Goal: Answer question/provide support

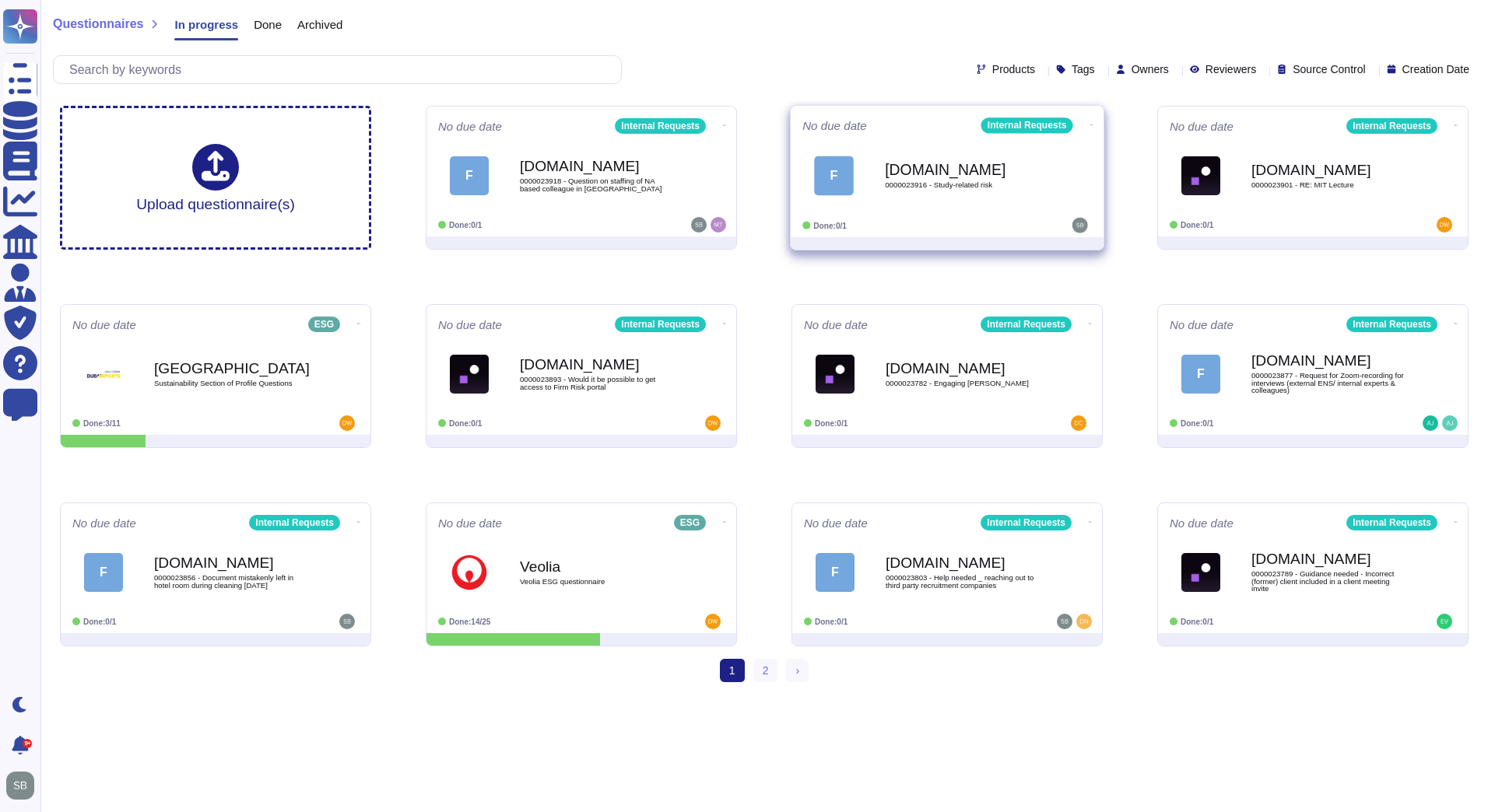
click at [1090, 124] on icon at bounding box center [1092, 124] width 3 height 1
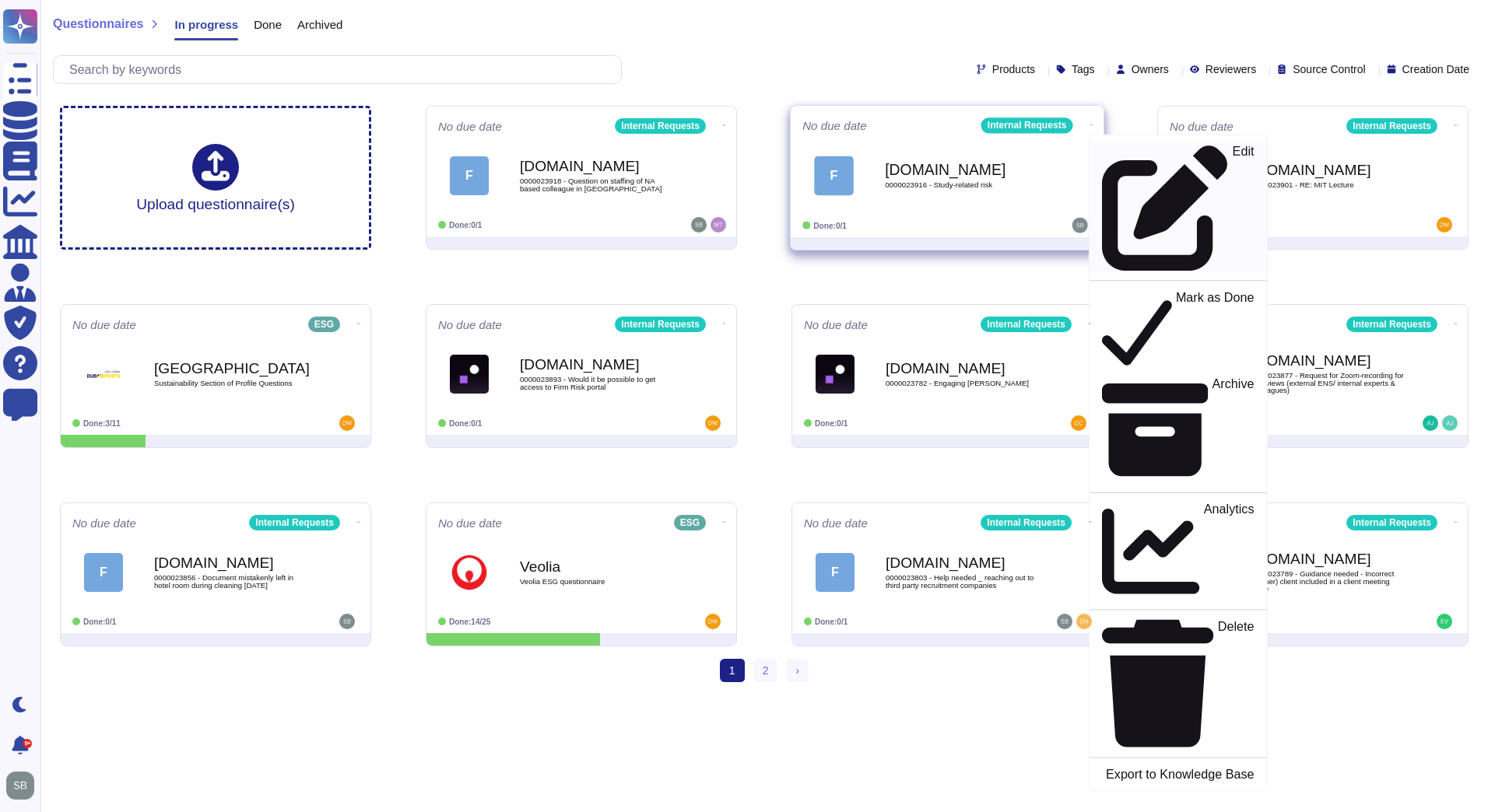
click at [1233, 156] on p "Edit" at bounding box center [1243, 208] width 22 height 126
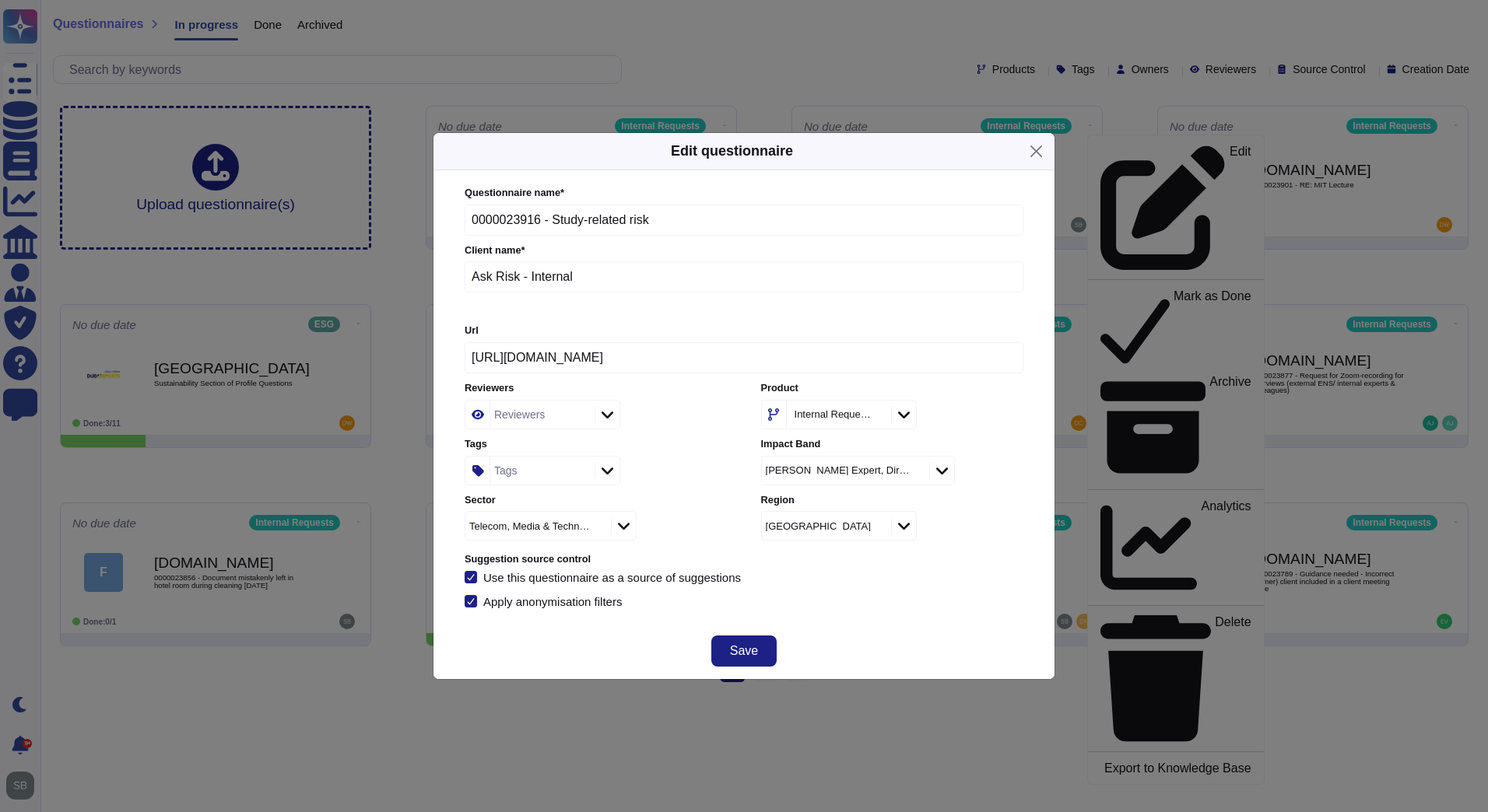
click at [596, 528] on icon at bounding box center [596, 528] width 0 height 0
click at [561, 523] on div "Select an option" at bounding box center [528, 526] width 125 height 28
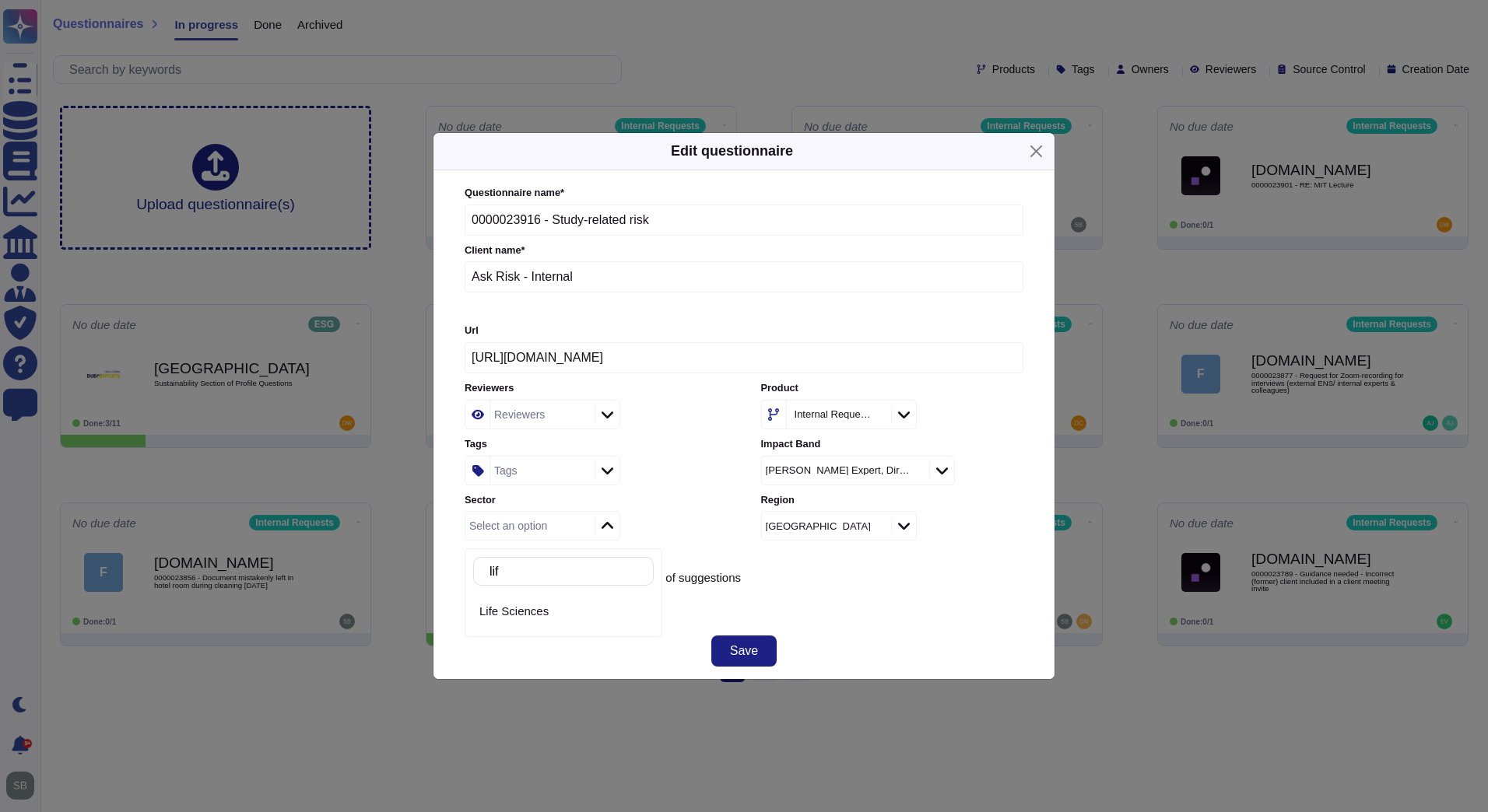
type input "life"
click at [549, 610] on div "Life Sciences" at bounding box center [563, 611] width 168 height 14
click at [548, 467] on div "Tags" at bounding box center [540, 471] width 100 height 28
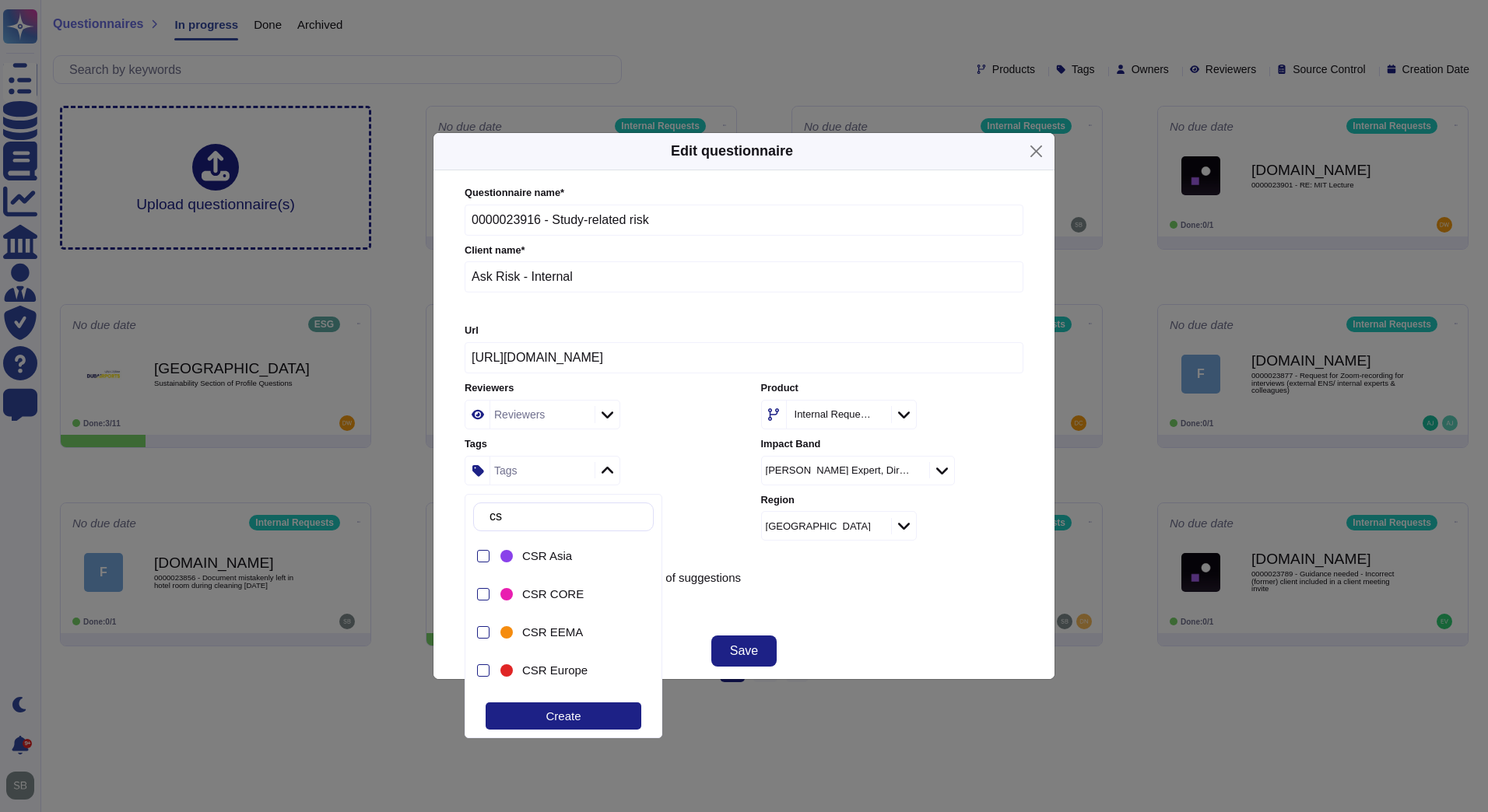
type input "csr"
click at [557, 626] on span "CSR NA" at bounding box center [543, 630] width 44 height 14
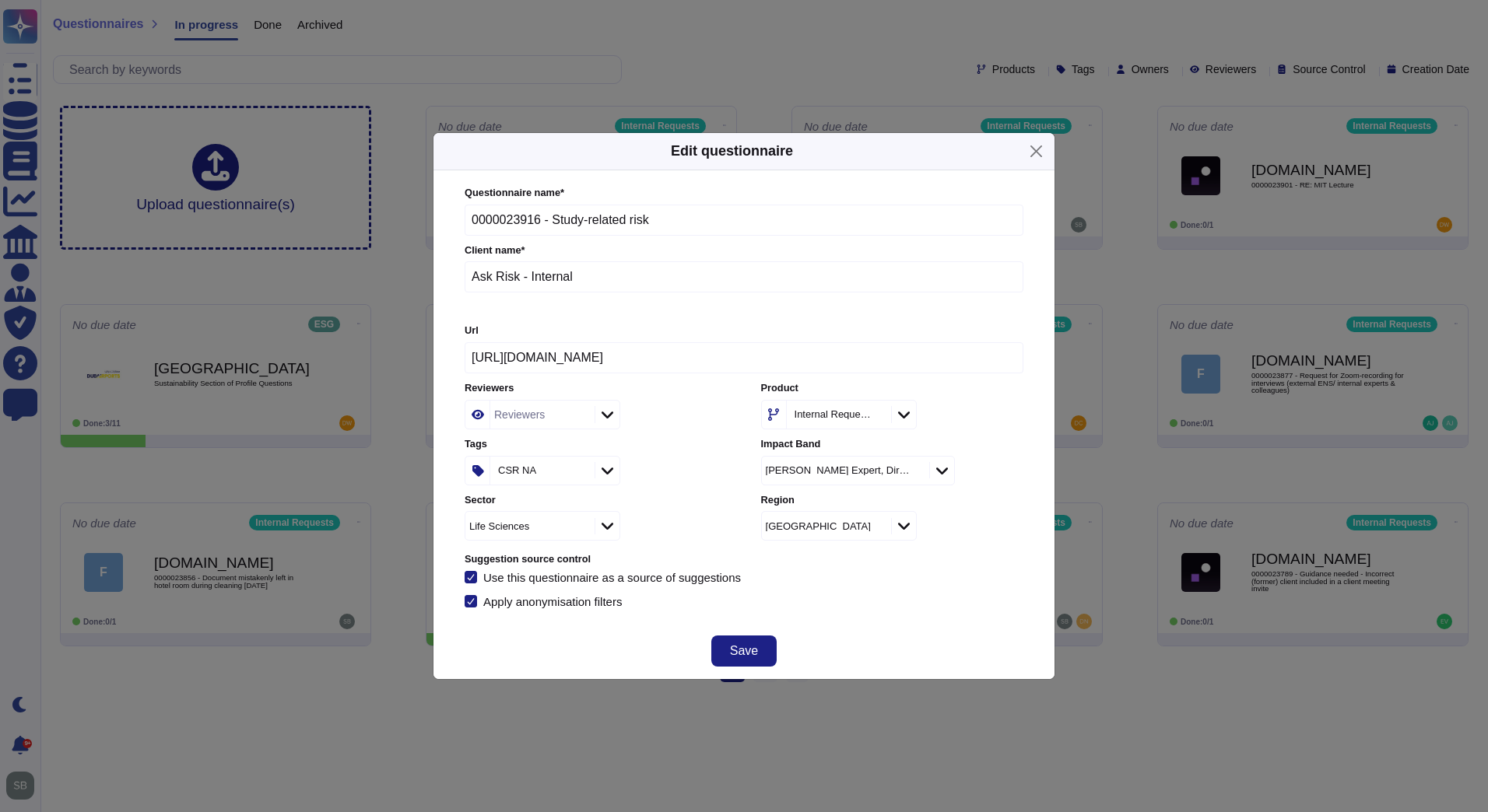
click at [921, 602] on div "Apply anonymisation filters" at bounding box center [744, 601] width 559 height 12
click at [756, 654] on span "Save" at bounding box center [744, 651] width 28 height 12
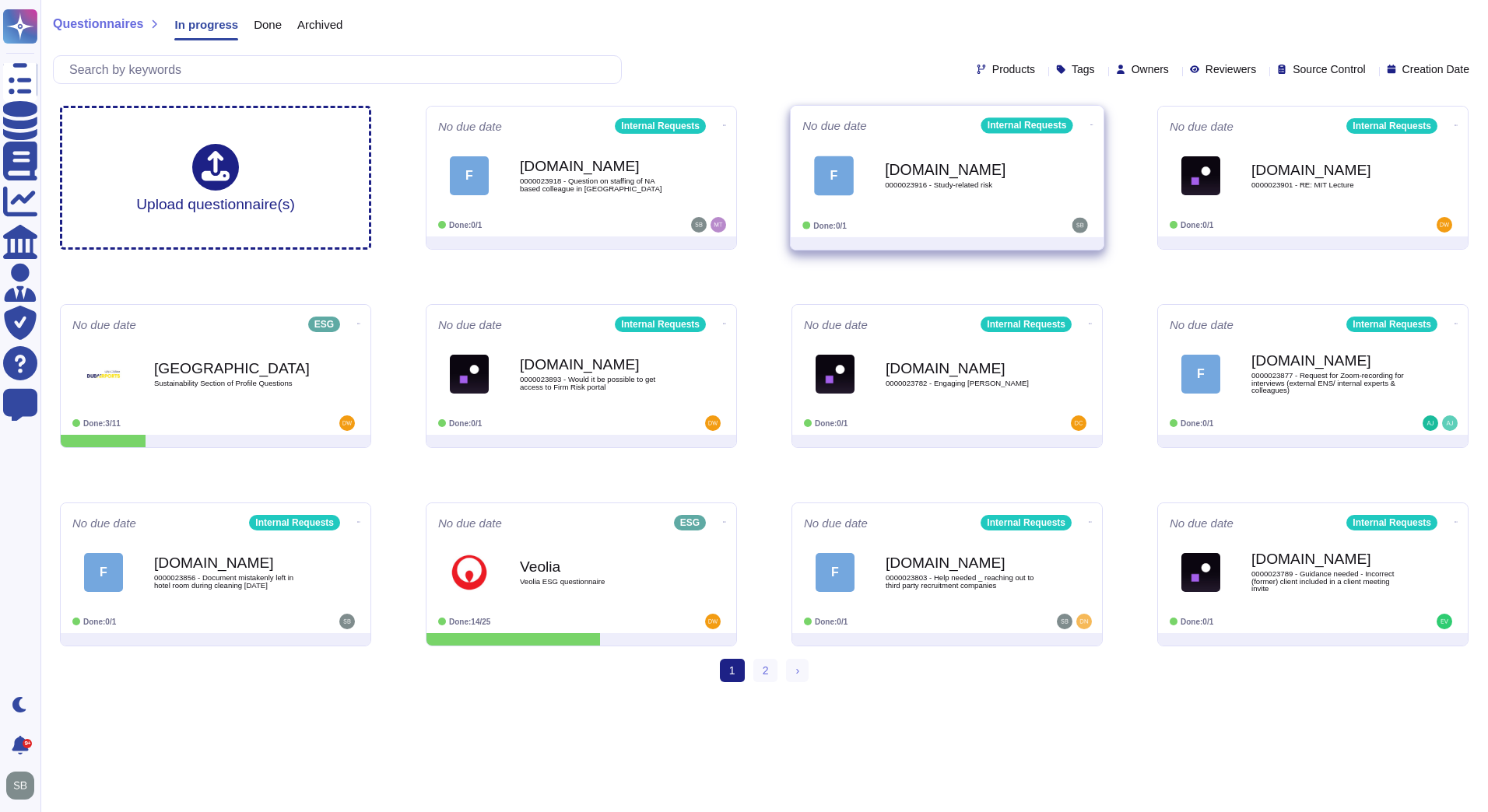
click at [955, 202] on div "Force.com 0000023916 - Study-related risk" at bounding box center [964, 176] width 158 height 63
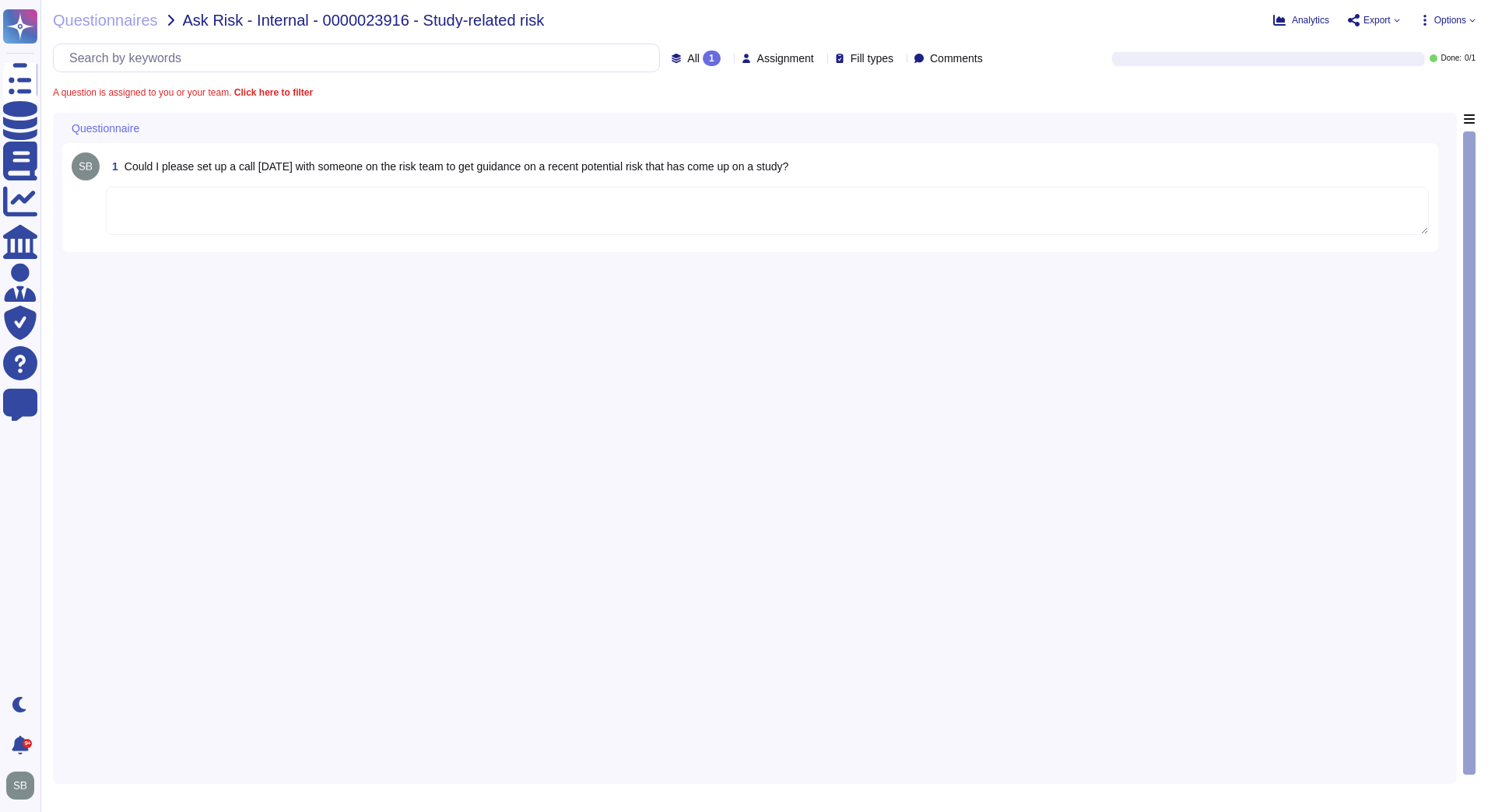
click at [205, 167] on span "Could I please set up a call tomorrow with someone on the risk team to get guid…" at bounding box center [456, 166] width 664 height 12
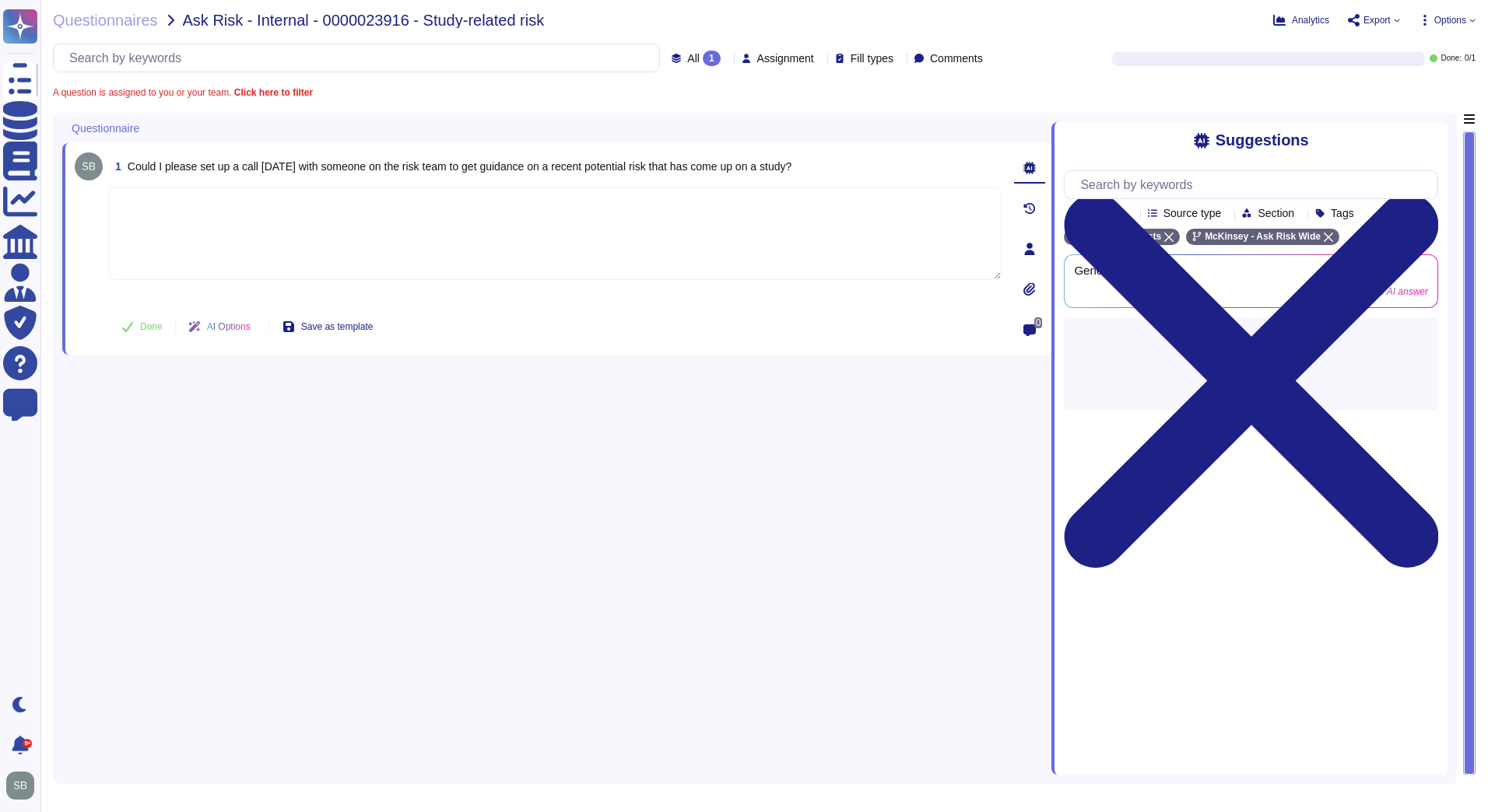
click at [206, 166] on span "Could I please set up a call tomorrow with someone on the risk team to get guid…" at bounding box center [460, 166] width 664 height 12
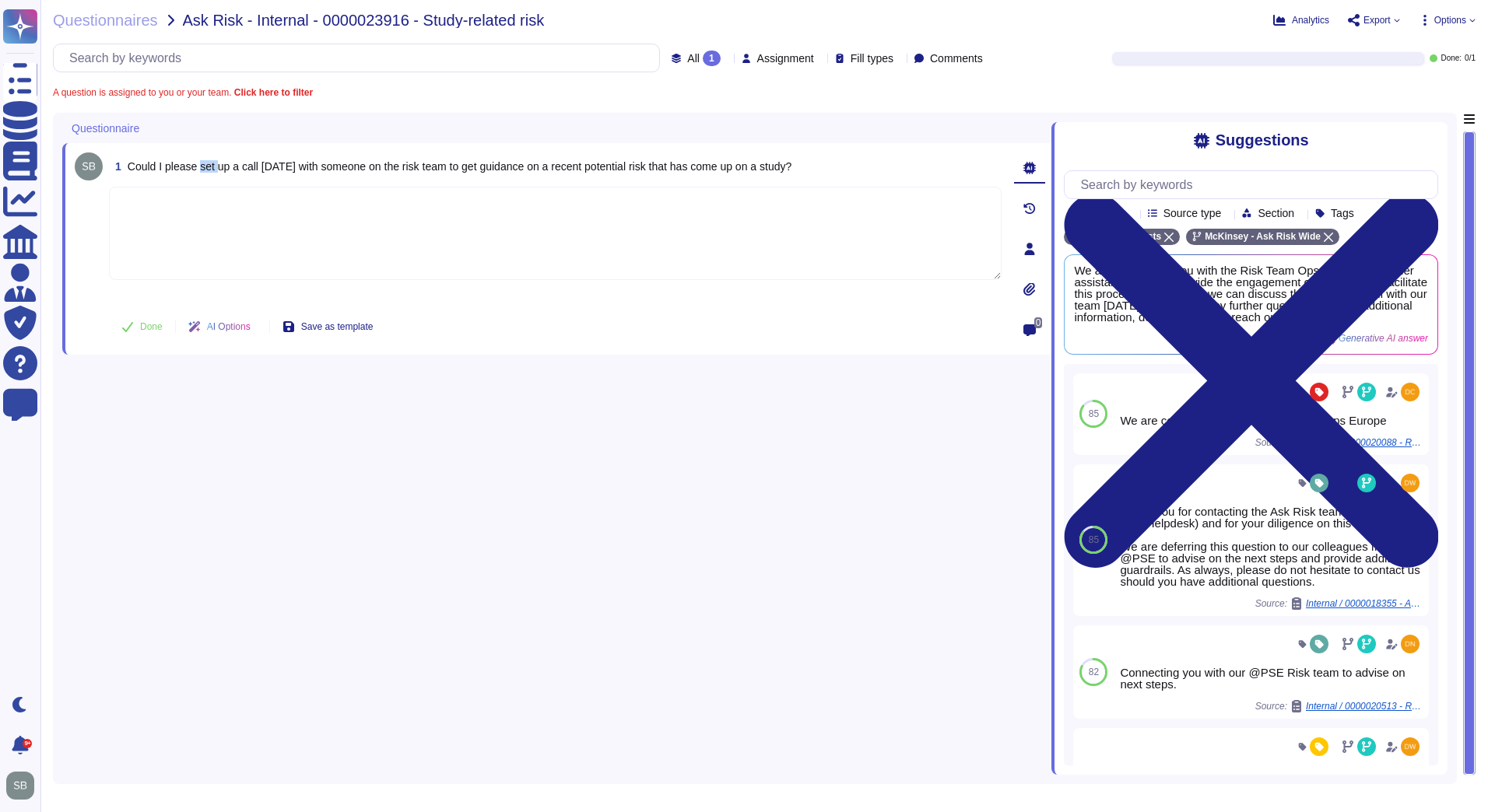
click at [216, 165] on span "Could I please set up a call tomorrow with someone on the risk team to get guid…" at bounding box center [460, 166] width 664 height 12
click at [148, 124] on div at bounding box center [148, 128] width 0 height 12
click at [273, 523] on div "1 Could I please set up a call tomorrow with someone on the risk team to get gu…" at bounding box center [557, 444] width 989 height 662
click at [1450, 13] on div "Analytics Export Options" at bounding box center [1245, 20] width 459 height 16
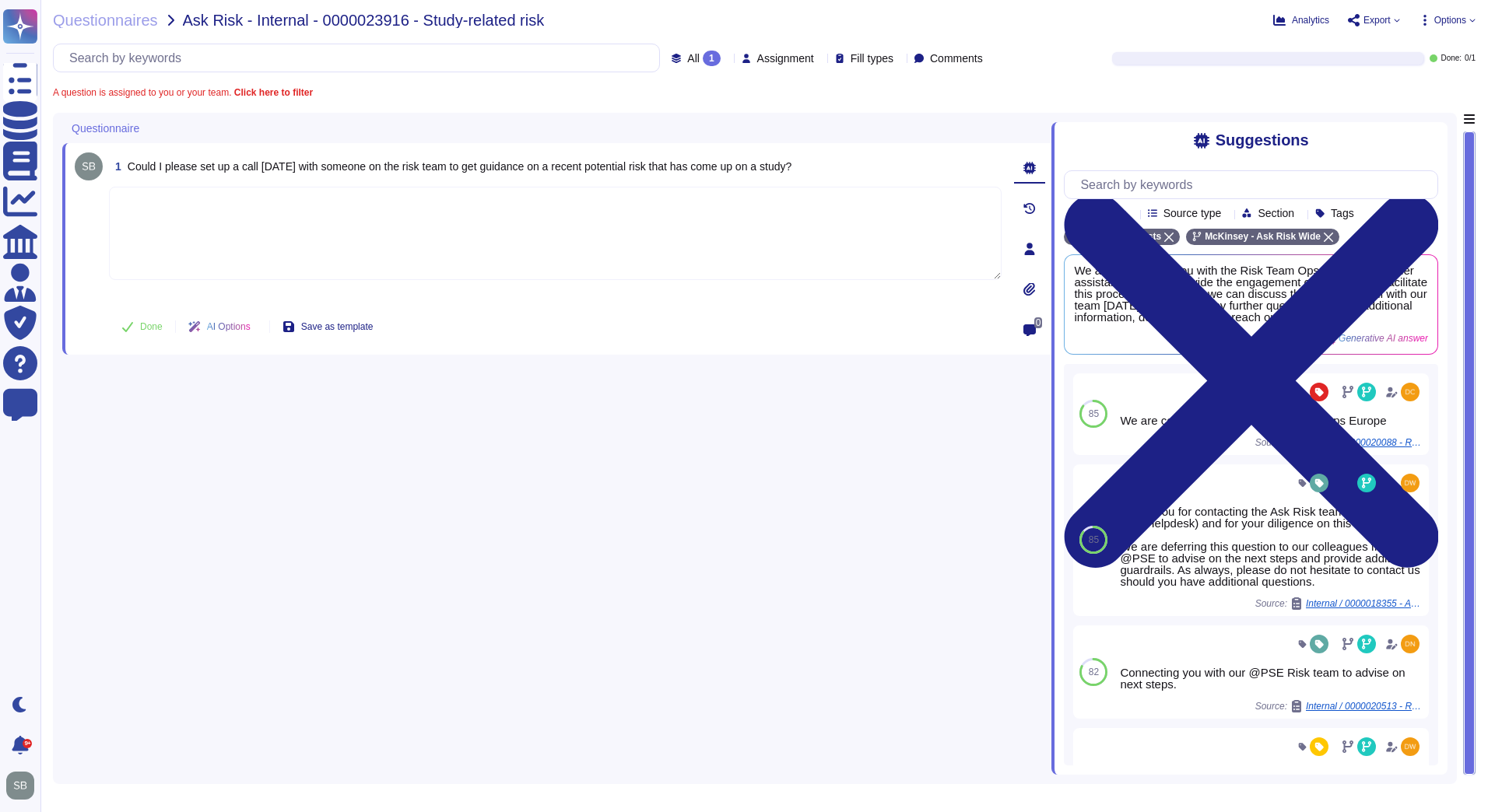
click at [1446, 17] on span "Options" at bounding box center [1450, 20] width 32 height 9
click at [1289, 46] on div "All 1 Assignment Fill types Comments Done: 0 / 1" at bounding box center [764, 58] width 1422 height 29
click at [1374, 20] on span "Export" at bounding box center [1377, 20] width 27 height 9
click at [966, 102] on div "Questionnaires Ask Risk - Internal - 0000023916 - Study-related risk Analytics …" at bounding box center [764, 406] width 1447 height 812
click at [944, 46] on div "All 1 Assignment Fill types Comments" at bounding box center [521, 58] width 936 height 29
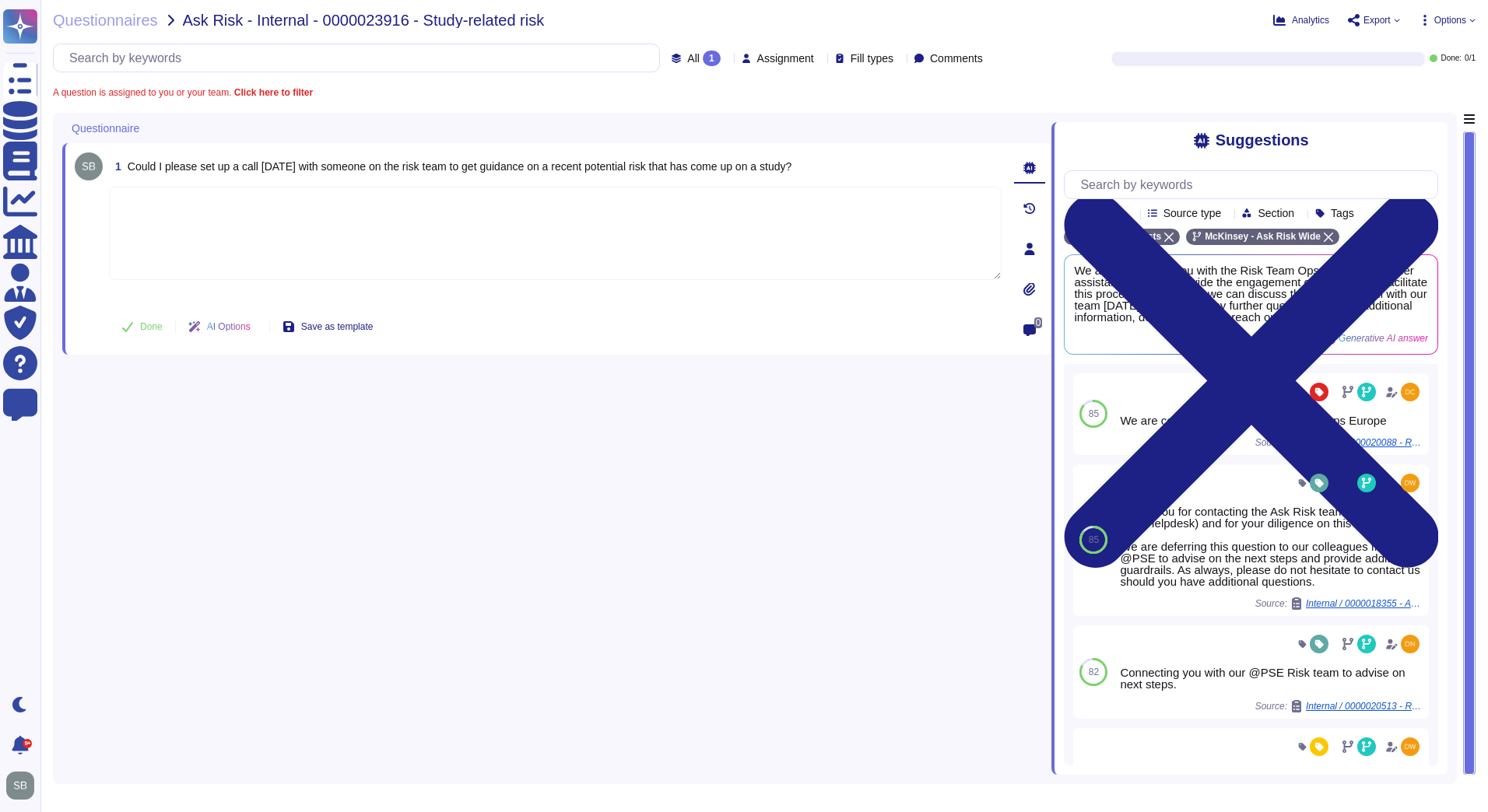
click at [935, 56] on span "Comments" at bounding box center [956, 58] width 53 height 11
click at [285, 96] on b "Click here to filter" at bounding box center [272, 92] width 82 height 11
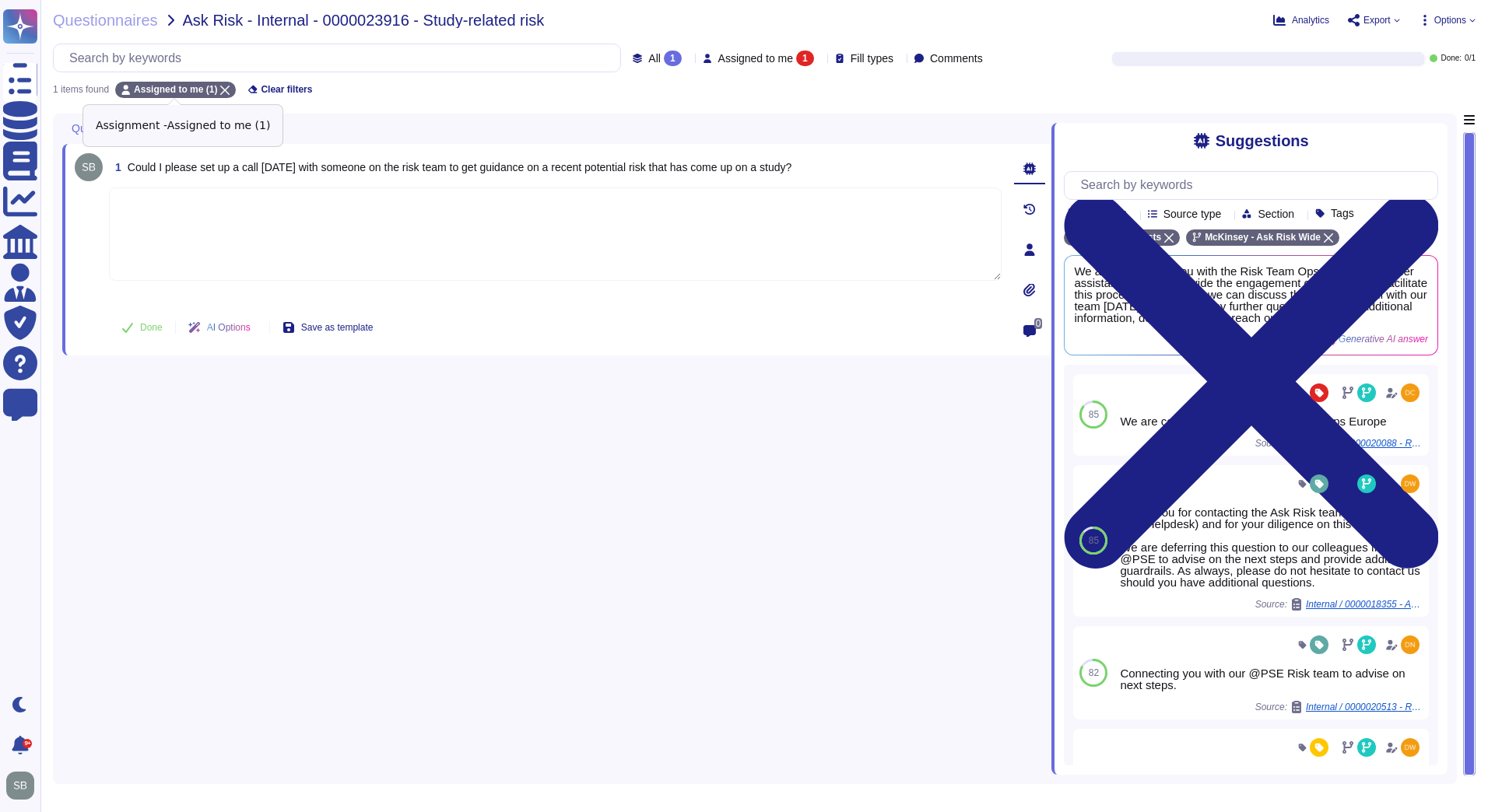
click at [221, 87] on icon at bounding box center [224, 90] width 9 height 9
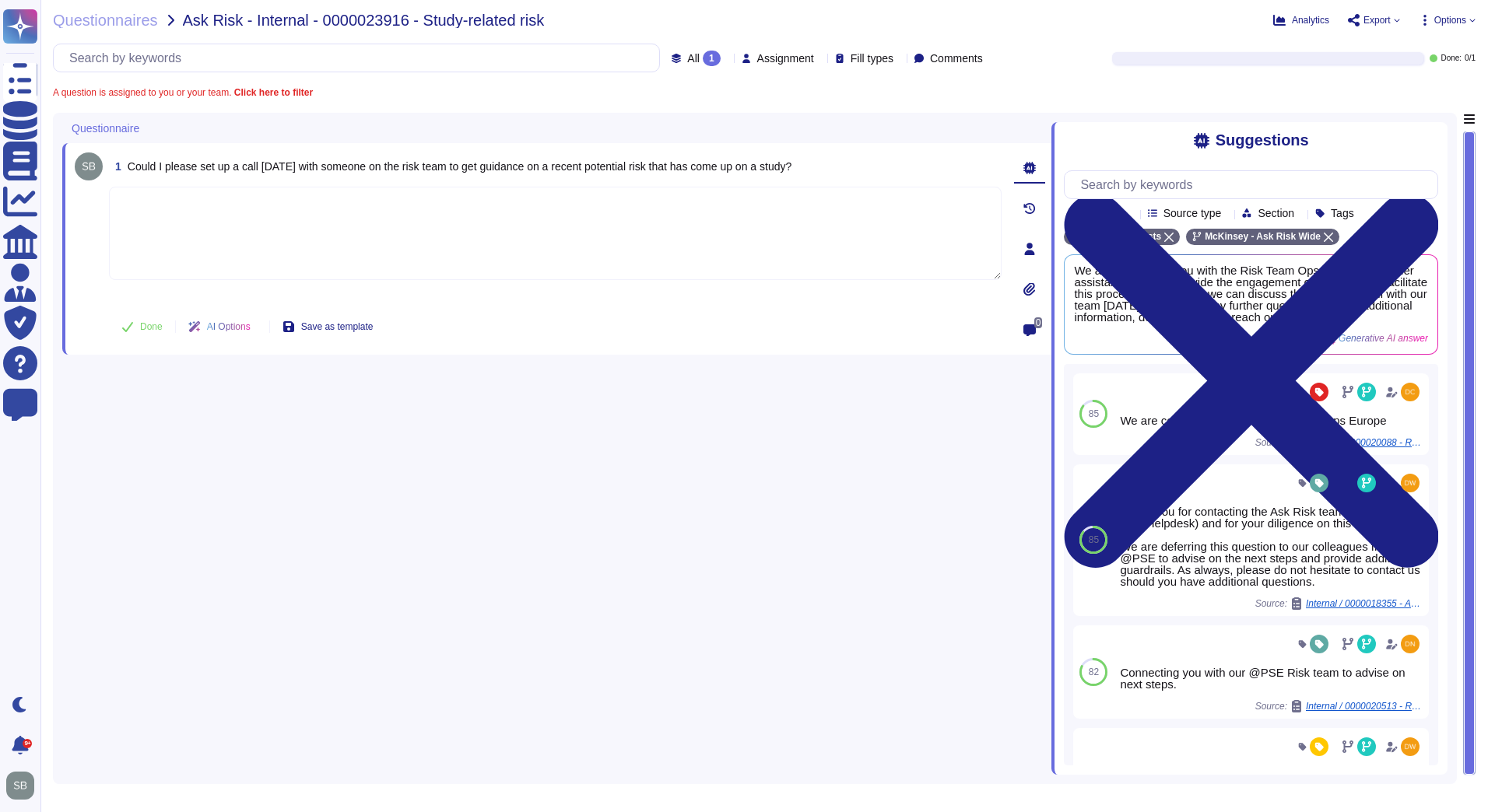
click at [235, 239] on textarea at bounding box center [555, 233] width 892 height 94
paste textarea "Let me connect you with @Life Sciences Risk team to provide guidance here."
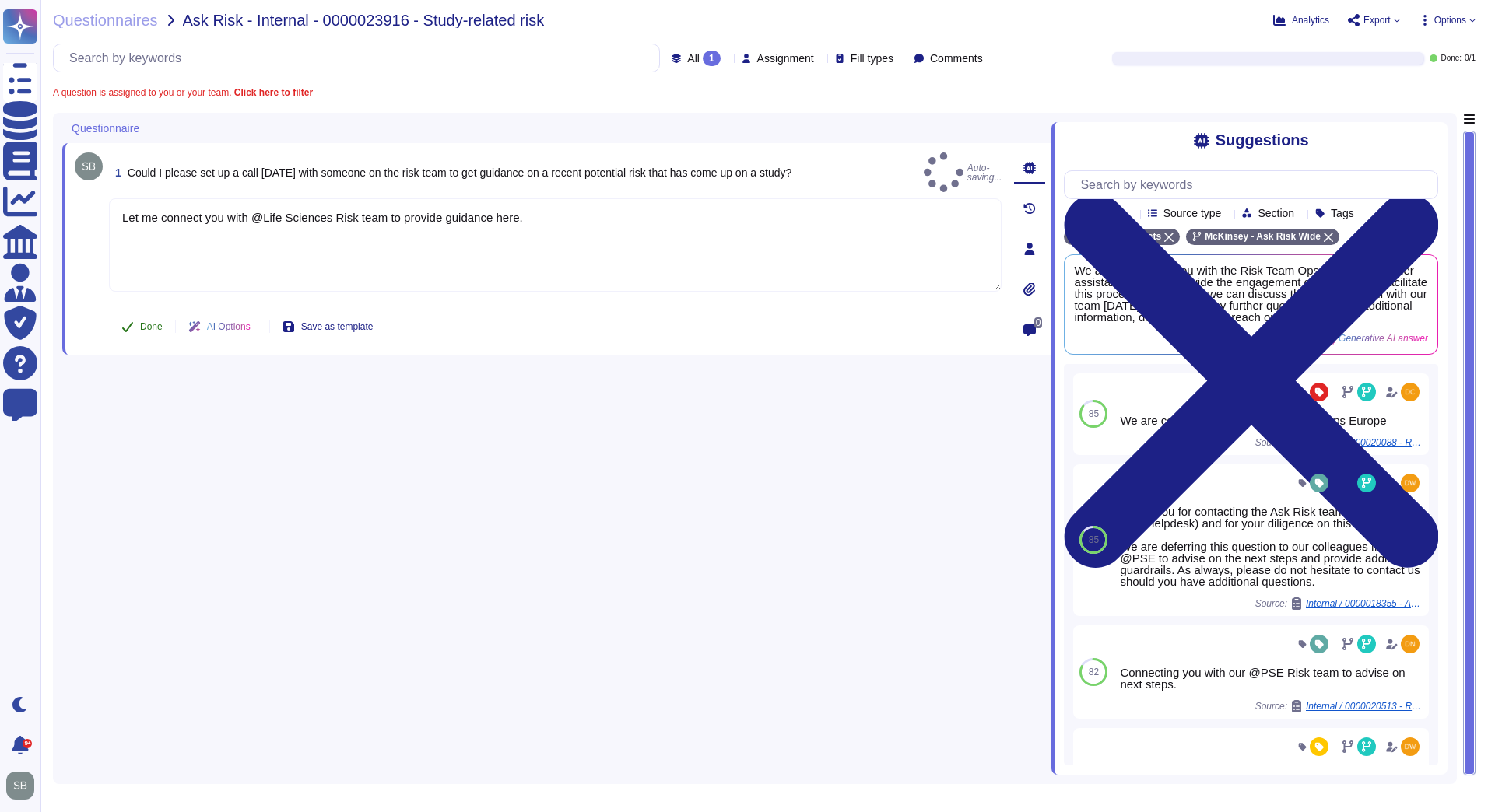
type textarea "Let me connect you with @Life Sciences Risk team to provide guidance here."
click at [150, 323] on span "Done" at bounding box center [151, 326] width 22 height 9
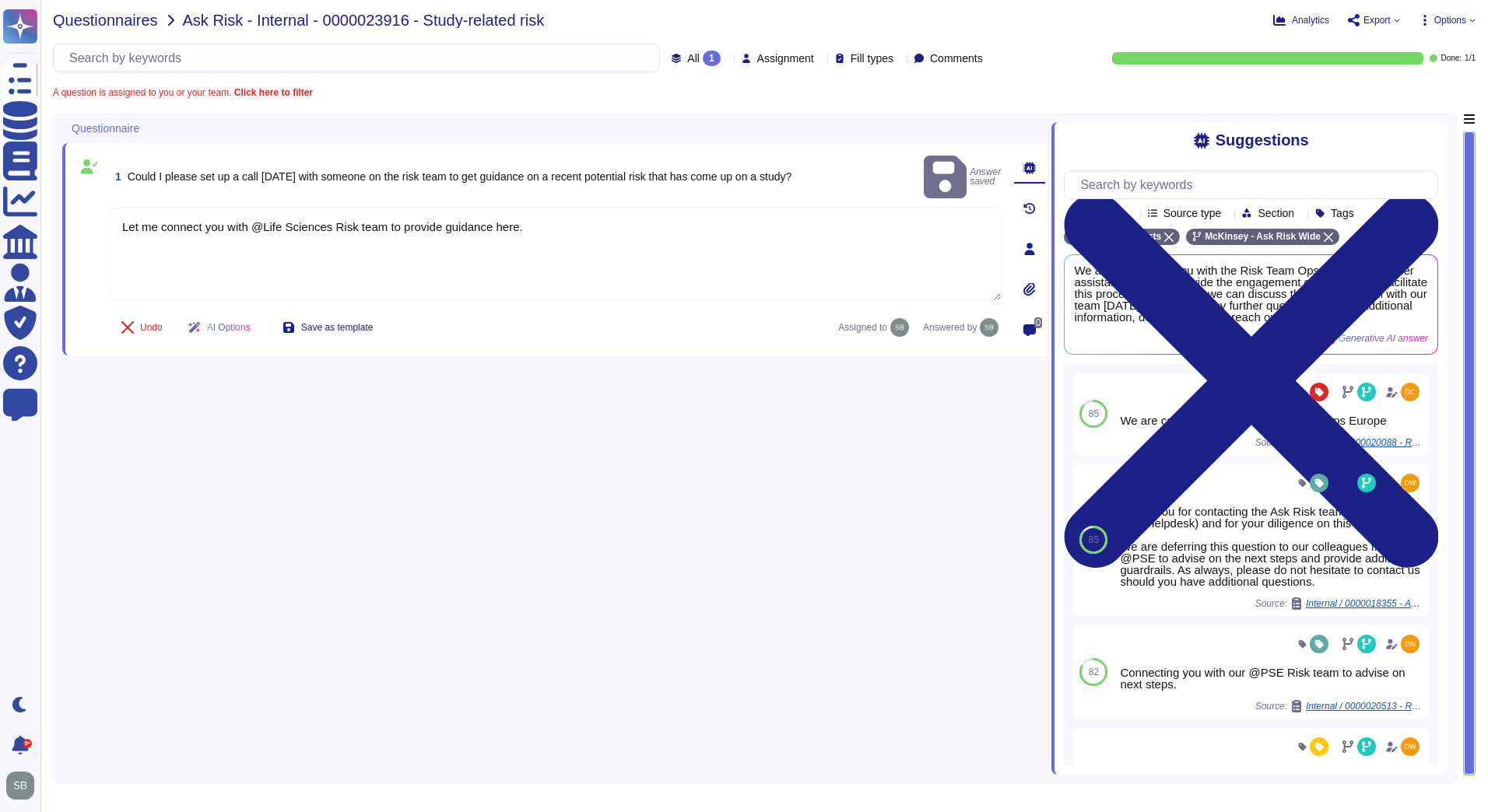
click at [98, 14] on span "Questionnaires" at bounding box center [105, 20] width 105 height 16
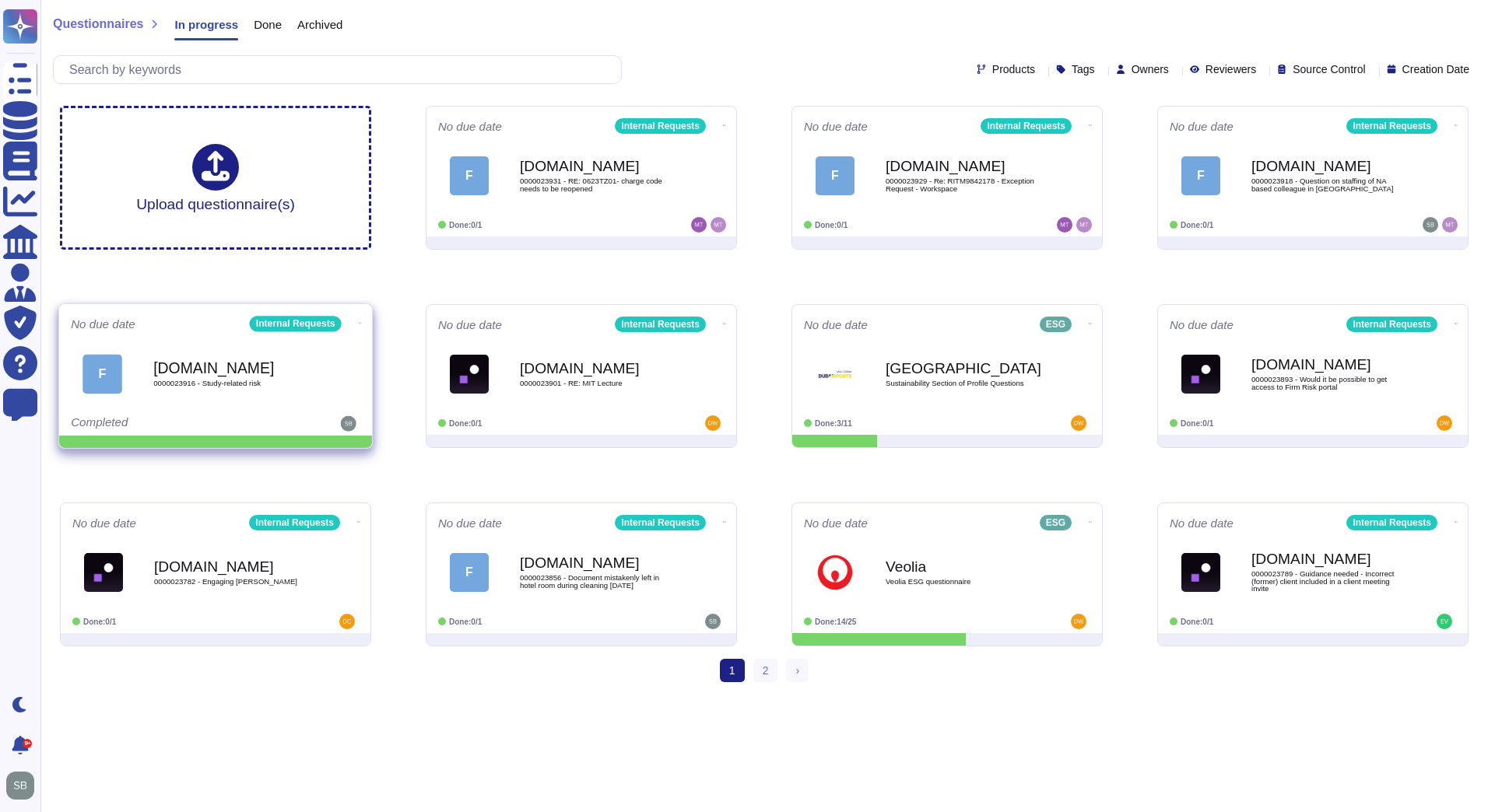
click at [358, 321] on icon at bounding box center [360, 323] width 3 height 4
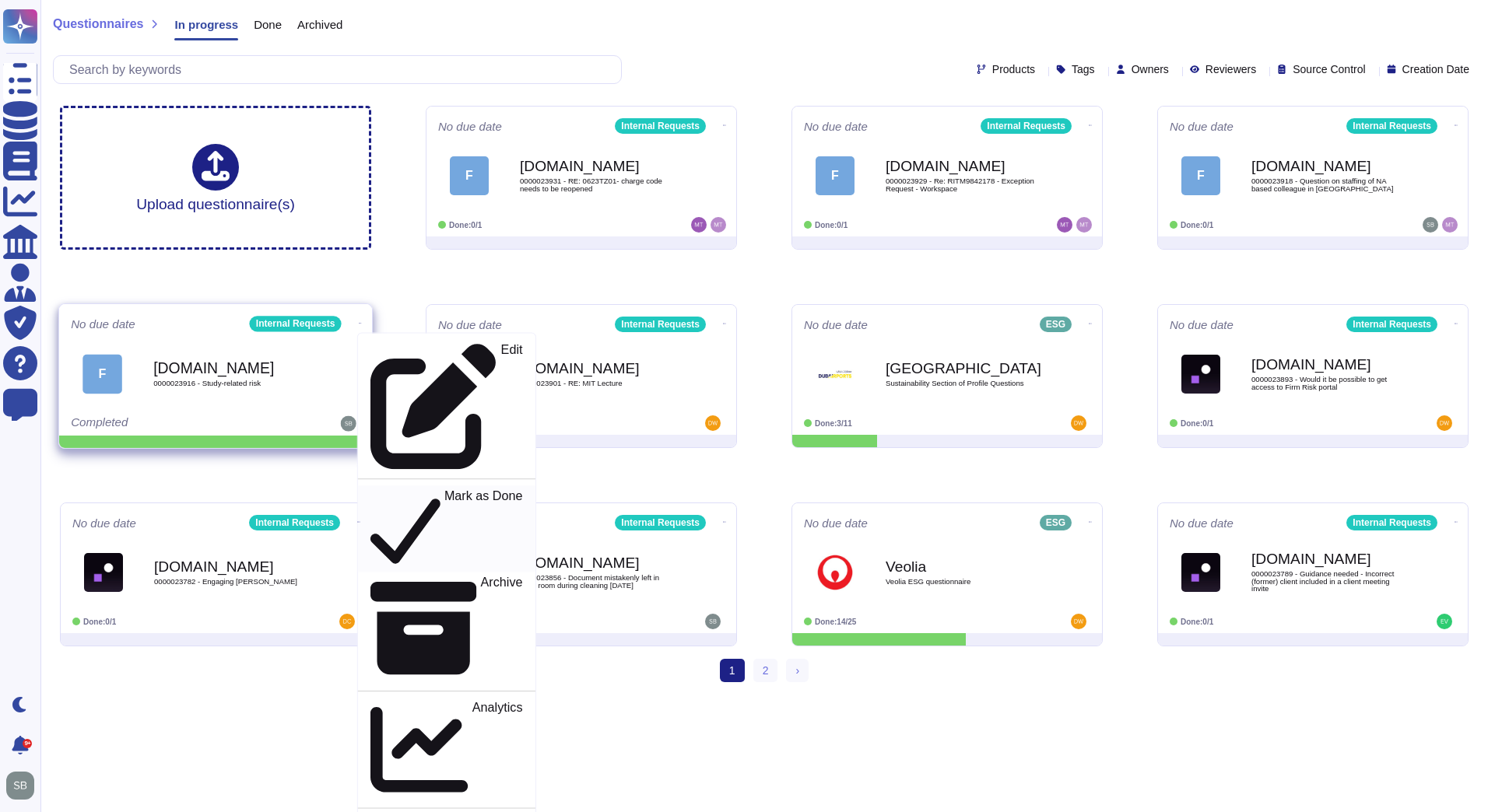
click at [445, 489] on p "Mark as Done" at bounding box center [484, 529] width 79 height 80
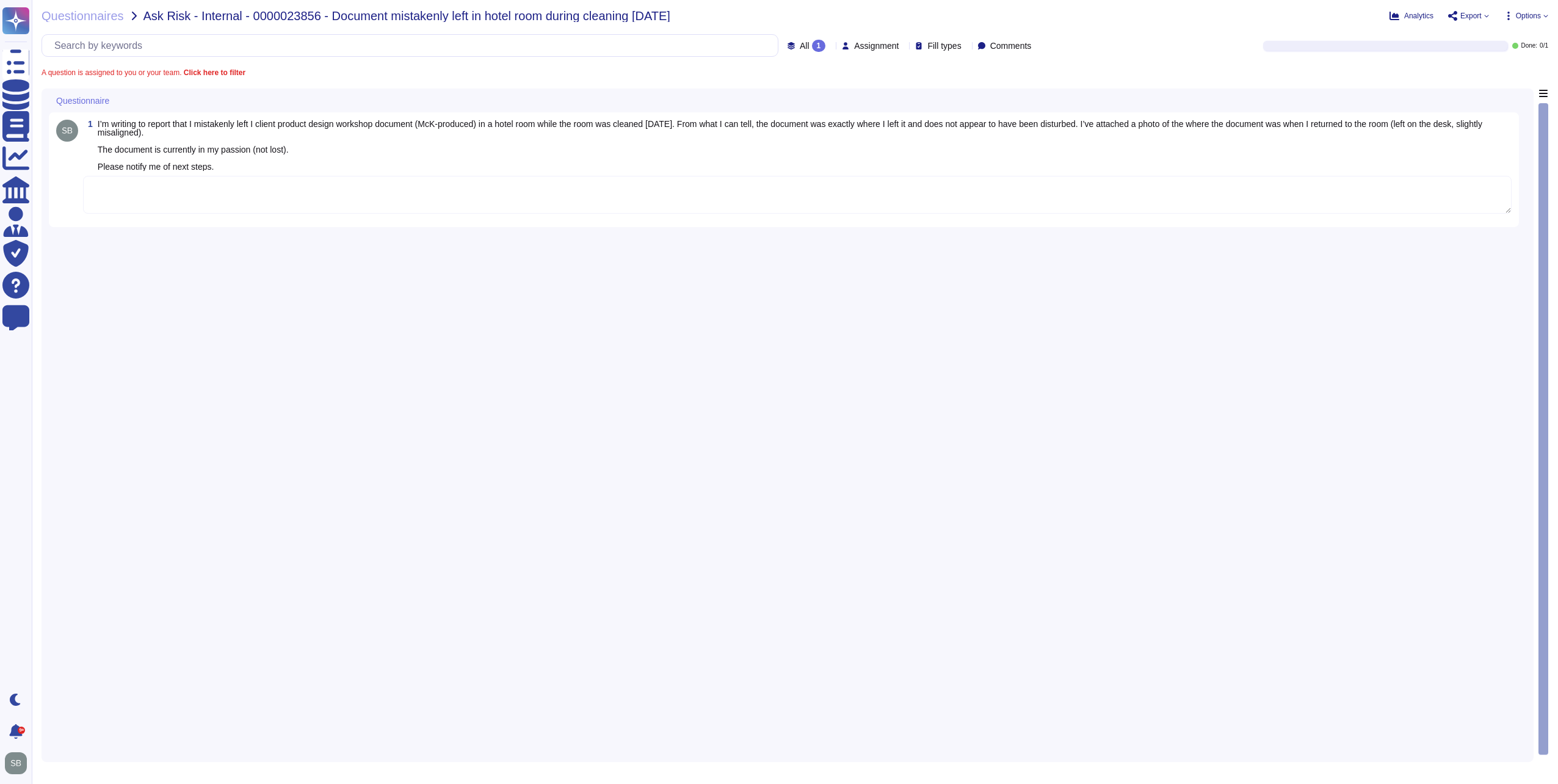
click at [357, 205] on textarea at bounding box center [797, 195] width 1428 height 38
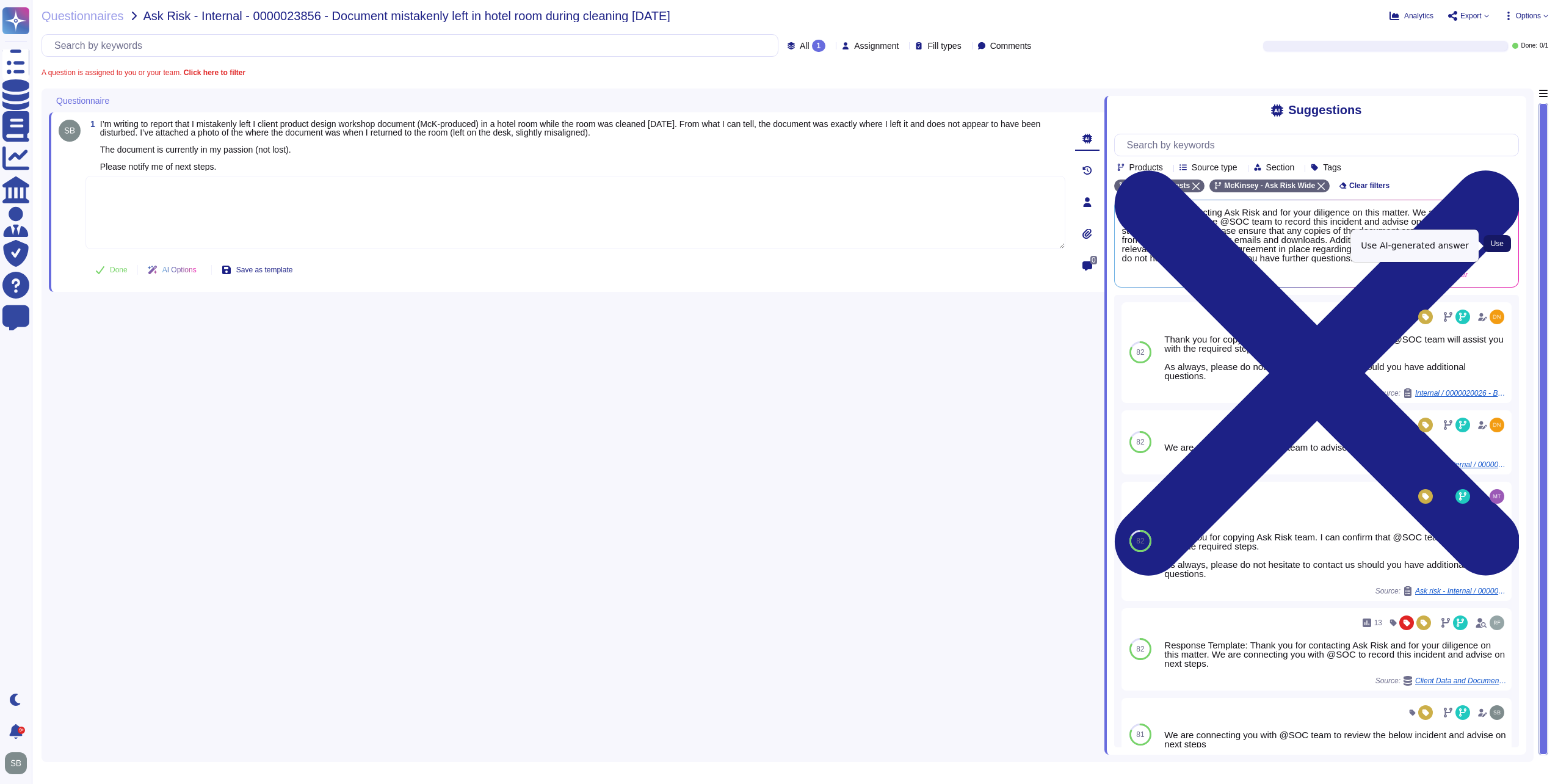
click at [1492, 245] on span "Use" at bounding box center [1497, 243] width 13 height 7
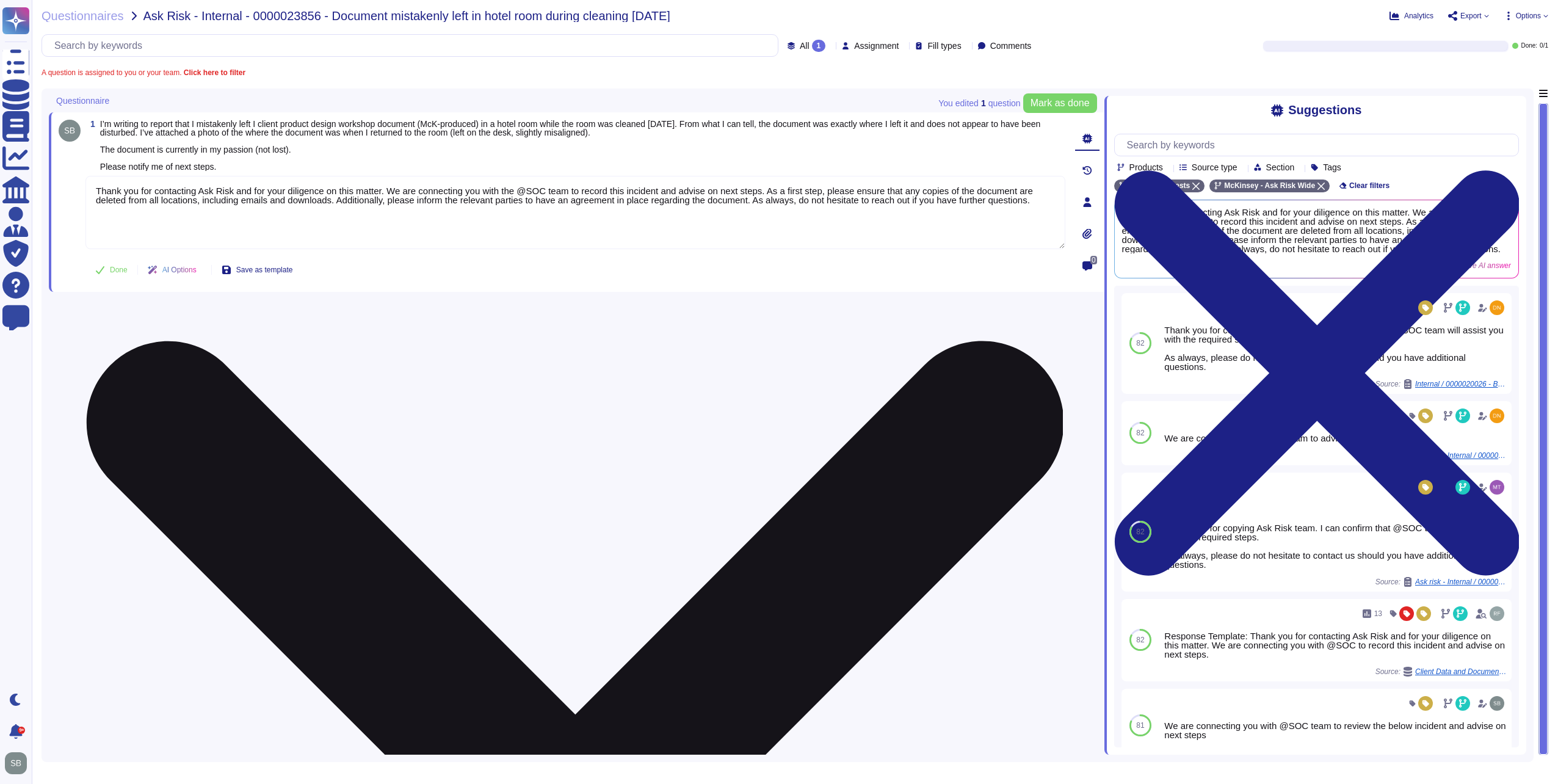
click at [452, 236] on textarea "Thank you for contacting Ask Risk and for your diligence on this matter. We are…" at bounding box center [575, 212] width 980 height 74
paste textarea "we would advise that going forward they must ensure the document is securely st…"
click at [102, 191] on textarea "we would advise that going forward they must ensure the document is securely st…" at bounding box center [575, 212] width 980 height 74
click at [264, 216] on textarea "We would advise that going forward they must ensure the document is securely st…" at bounding box center [575, 212] width 980 height 74
paste textarea "in ensuring that documents are securely stored moving forward and reviewing our…"
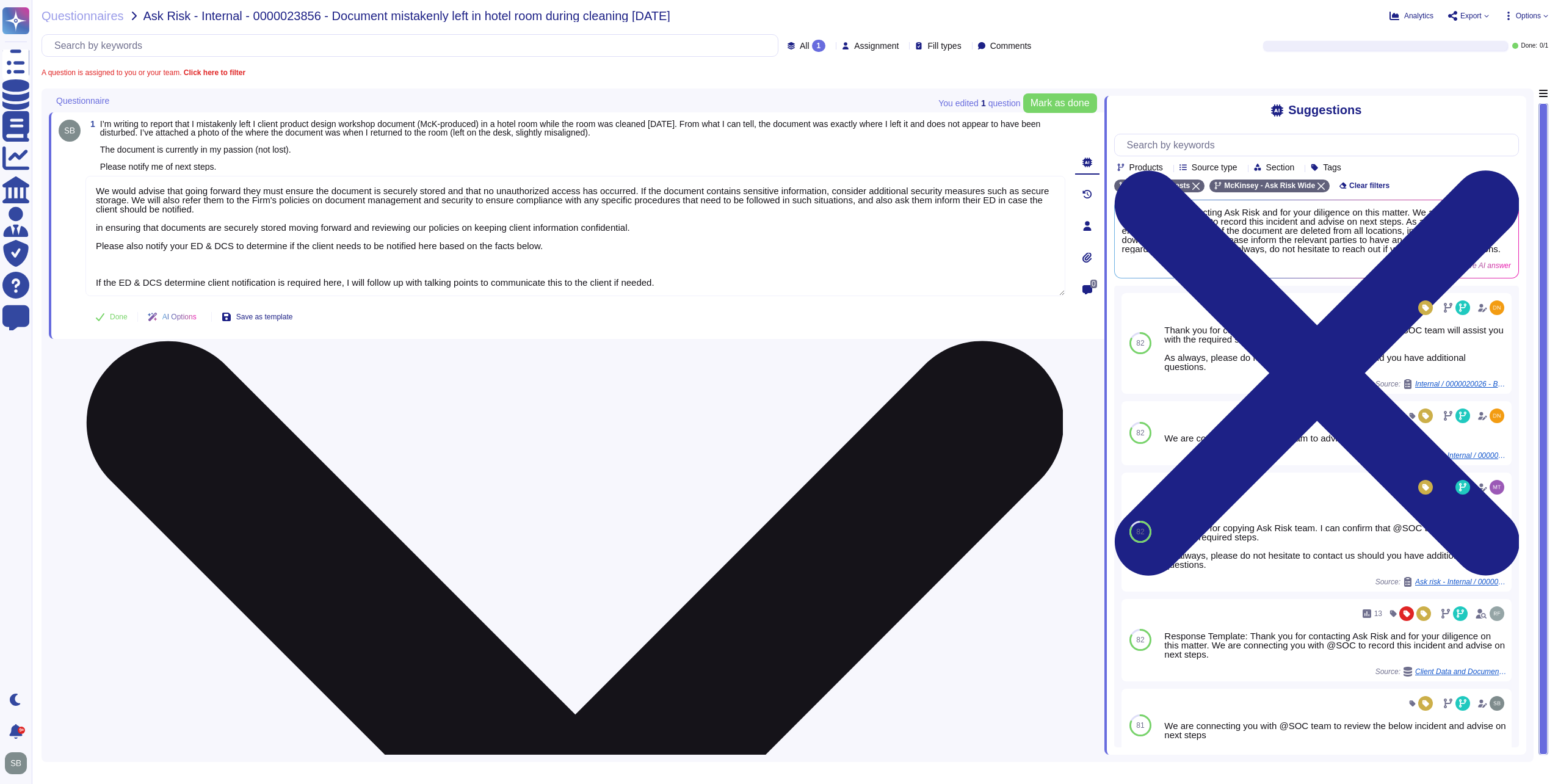
click at [96, 245] on textarea "We would advise that going forward they must ensure the document is securely st…" at bounding box center [575, 236] width 980 height 120
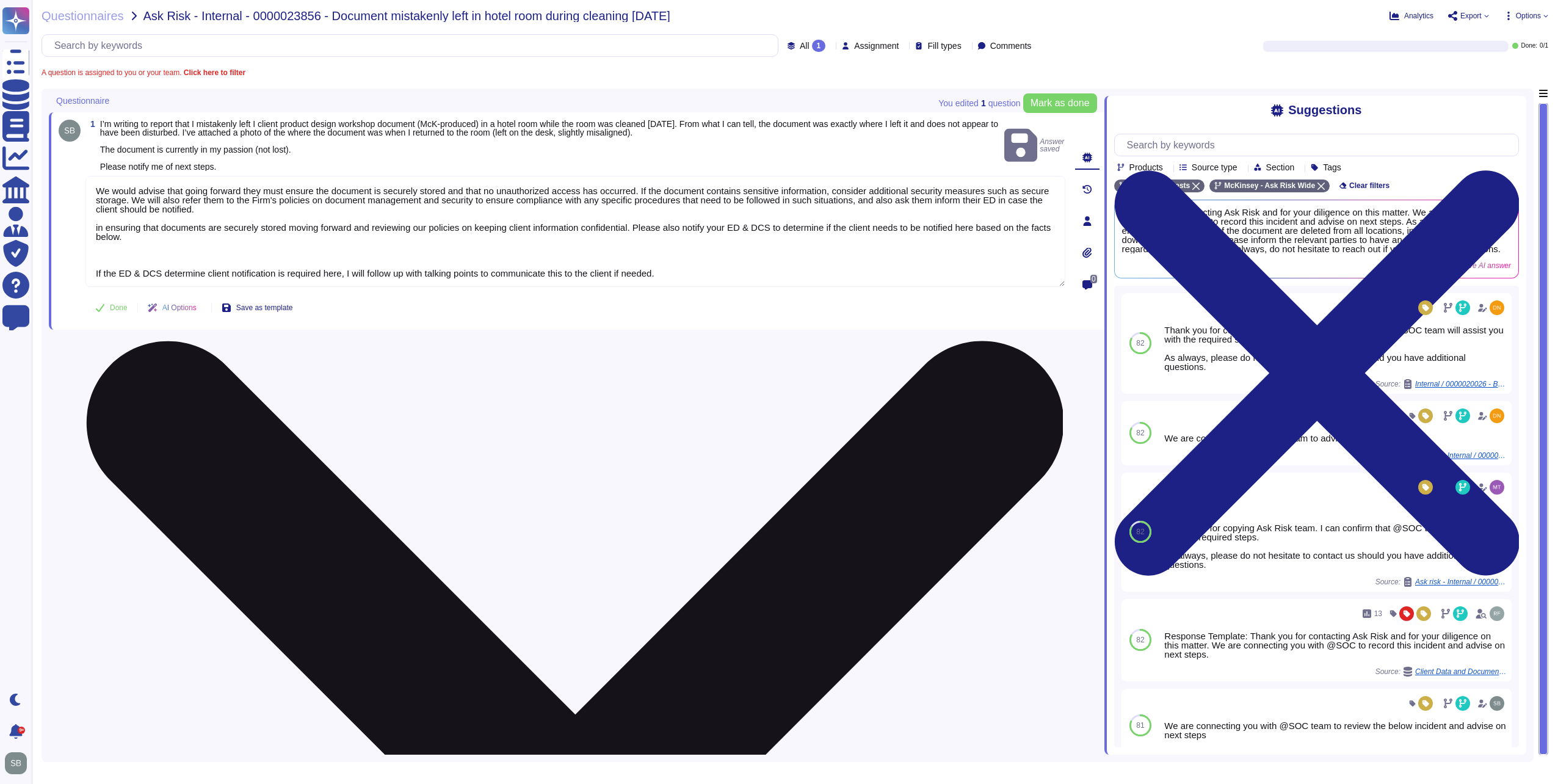
click at [946, 199] on textarea "We would advise that going forward they must ensure the document is securely st…" at bounding box center [575, 231] width 980 height 111
click at [145, 245] on textarea "We would advise that going forward they must ensure the document is securely st…" at bounding box center [575, 231] width 980 height 111
click at [173, 241] on textarea "We would advise that going forward they must ensure the document is securely st…" at bounding box center [575, 231] width 980 height 111
click at [178, 236] on textarea "We would advise that going forward they must ensure the document is securely st…" at bounding box center [575, 231] width 980 height 111
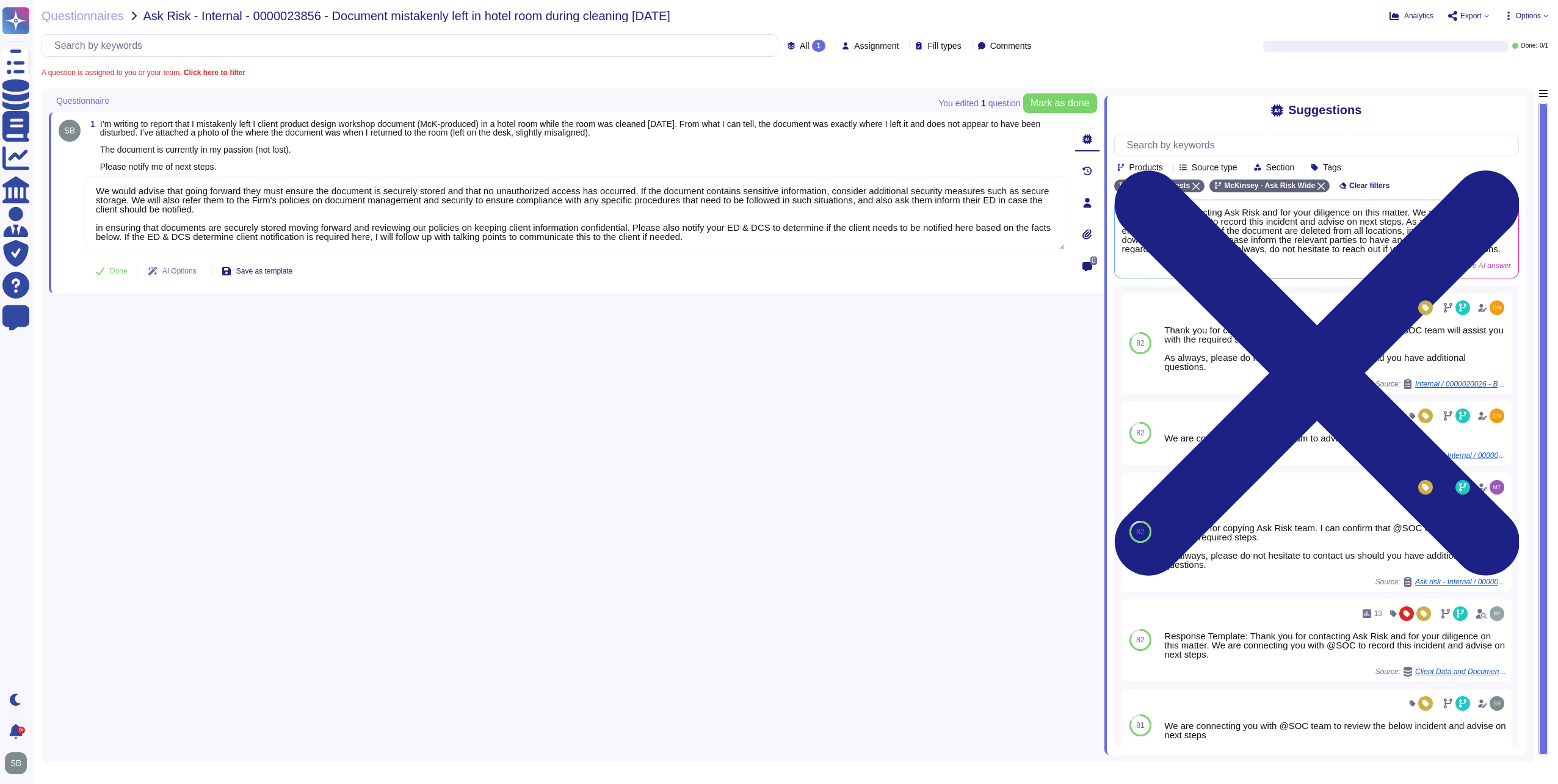
drag, startPoint x: 715, startPoint y: 237, endPoint x: 83, endPoint y: 231, distance: 632.0
click at [83, 231] on div "1 I’m writing to report that I mistakenly left I client product design workshop…" at bounding box center [562, 202] width 1007 height 166
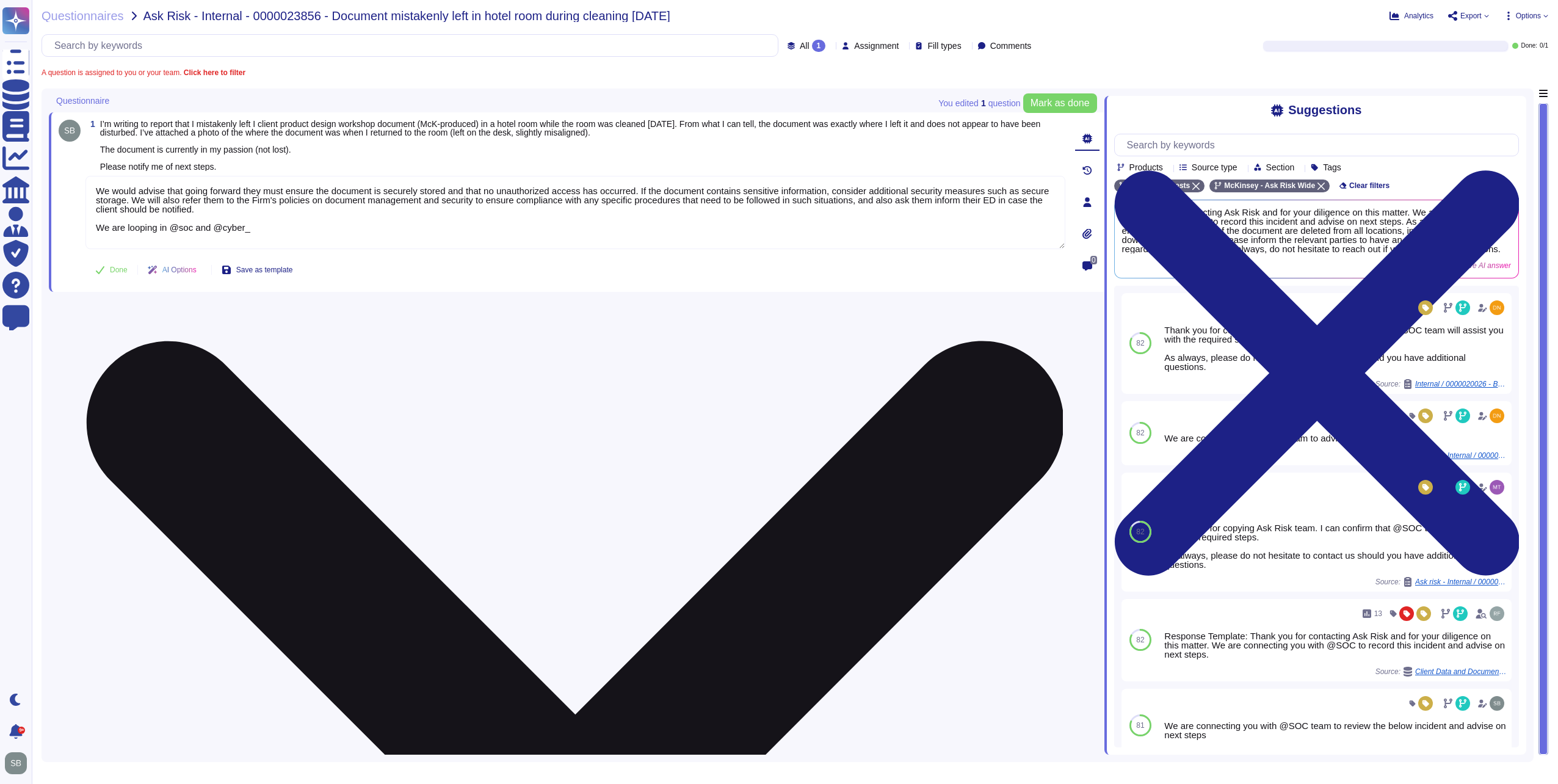
click at [286, 234] on textarea "We would advise that going forward they must ensure the document is securely st…" at bounding box center [575, 212] width 980 height 74
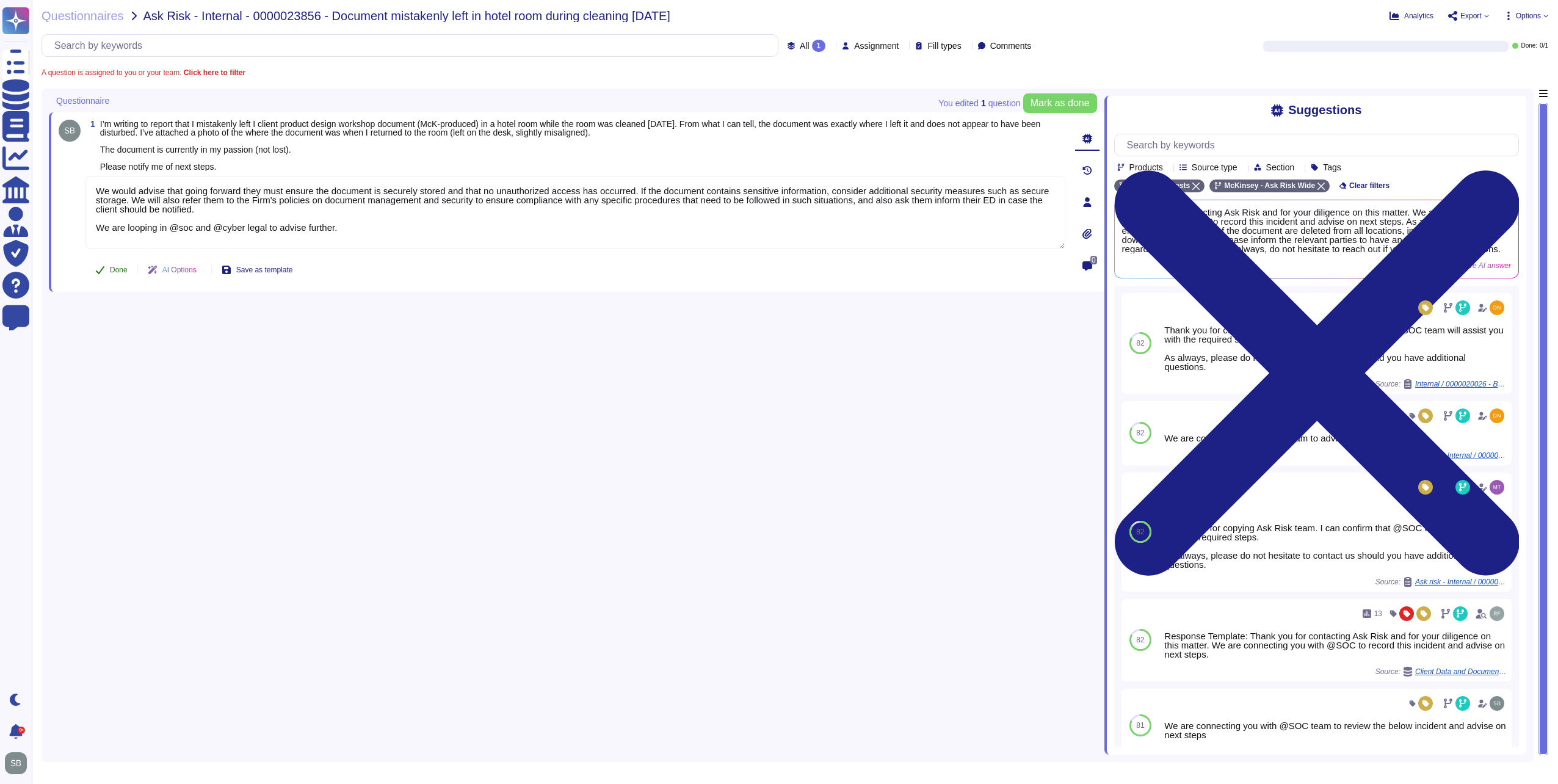
type textarea "We would advise that going forward they must ensure the document is securely st…"
click at [98, 265] on icon at bounding box center [100, 269] width 10 height 10
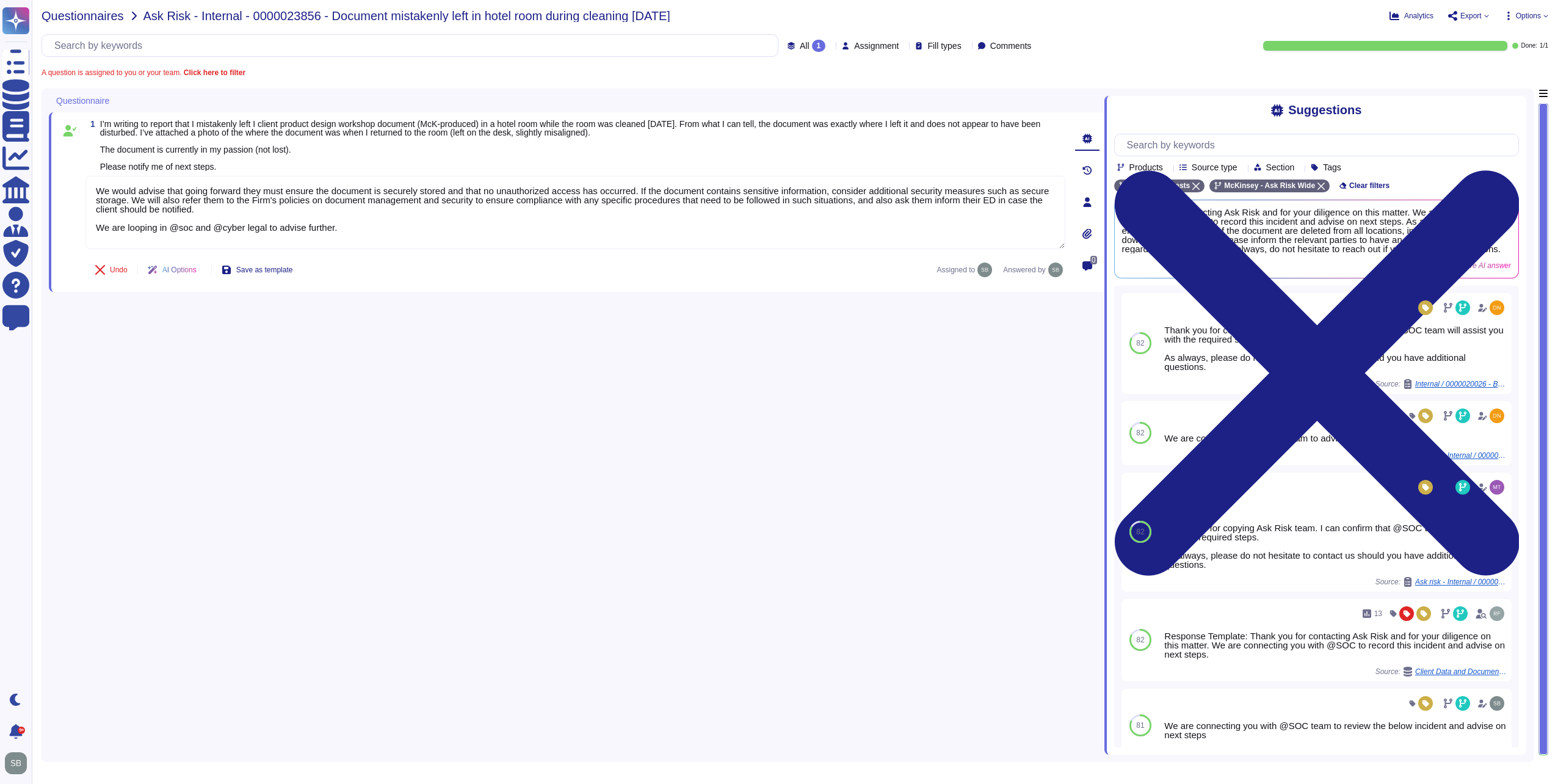
click at [93, 16] on span "Questionnaires" at bounding box center [83, 16] width 83 height 12
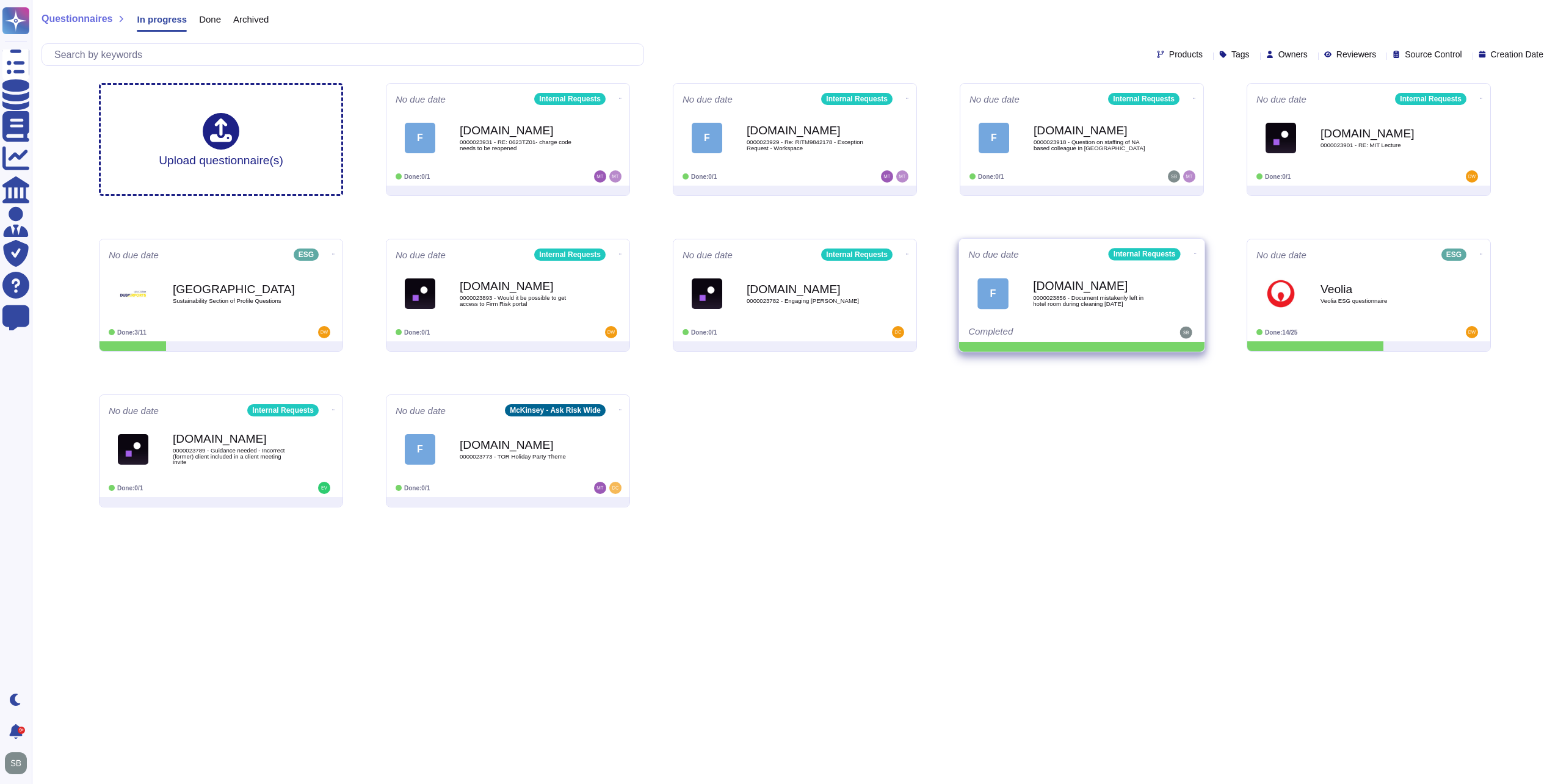
click at [1194, 252] on icon at bounding box center [1196, 253] width 3 height 3
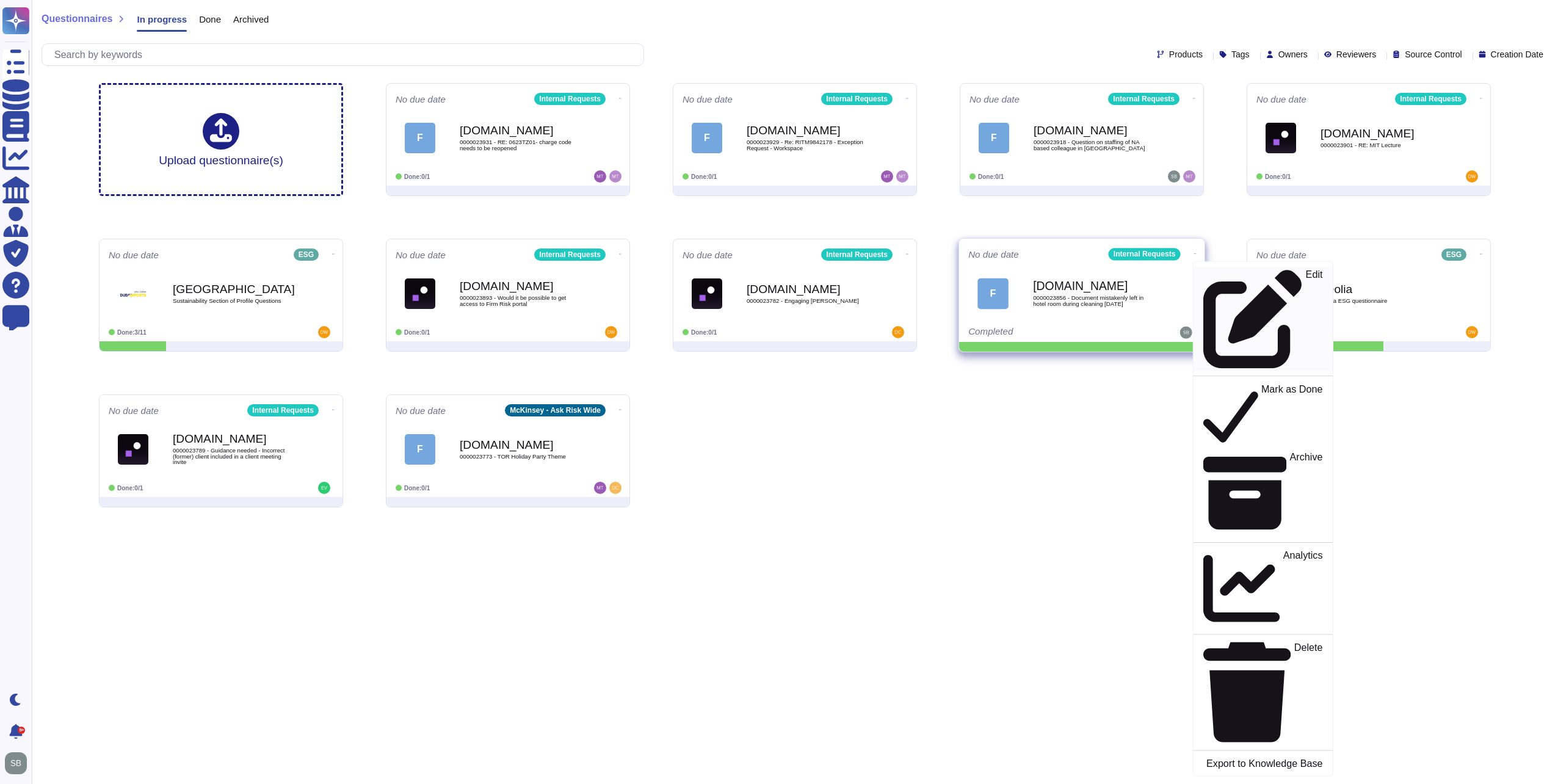
click at [1306, 276] on p "Edit" at bounding box center [1315, 319] width 17 height 99
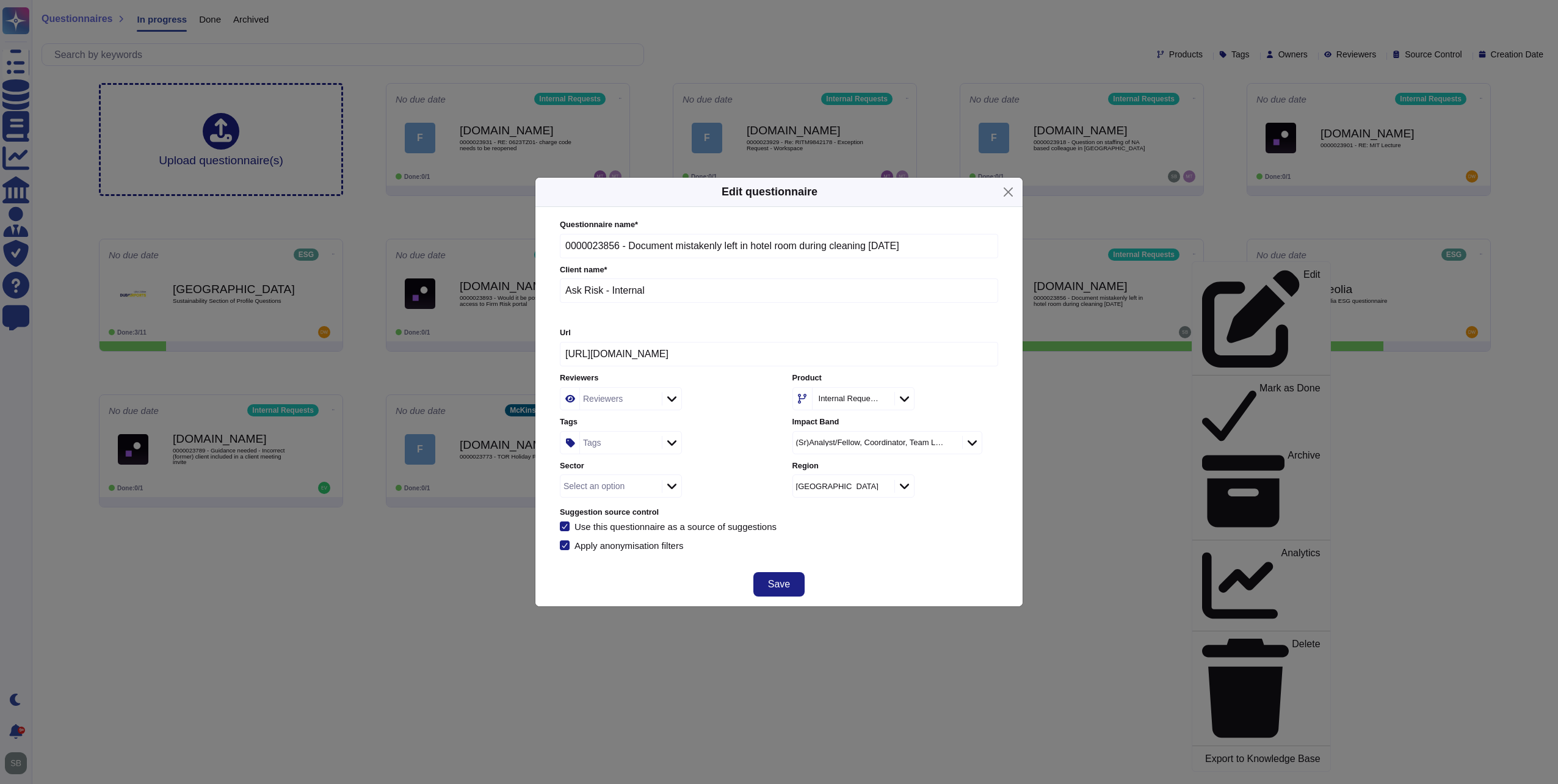
click at [603, 442] on div "Tags" at bounding box center [619, 442] width 79 height 22
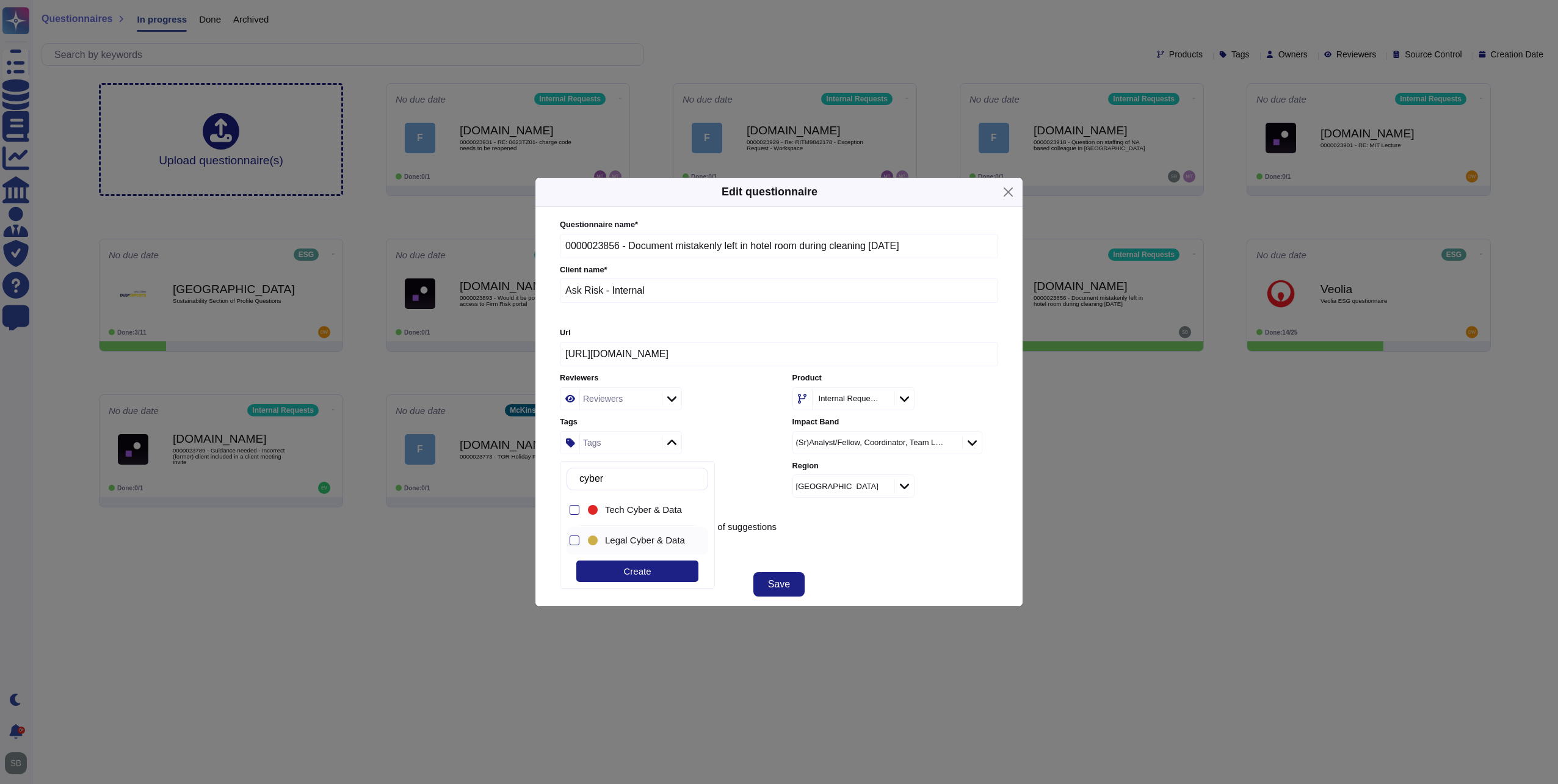
click at [636, 539] on span "Legal Cyber & Data" at bounding box center [645, 540] width 80 height 11
click at [649, 480] on input "cyber" at bounding box center [640, 479] width 134 height 21
drag, startPoint x: 629, startPoint y: 479, endPoint x: 569, endPoint y: 480, distance: 60.0
click at [569, 480] on div "cyber" at bounding box center [638, 479] width 142 height 23
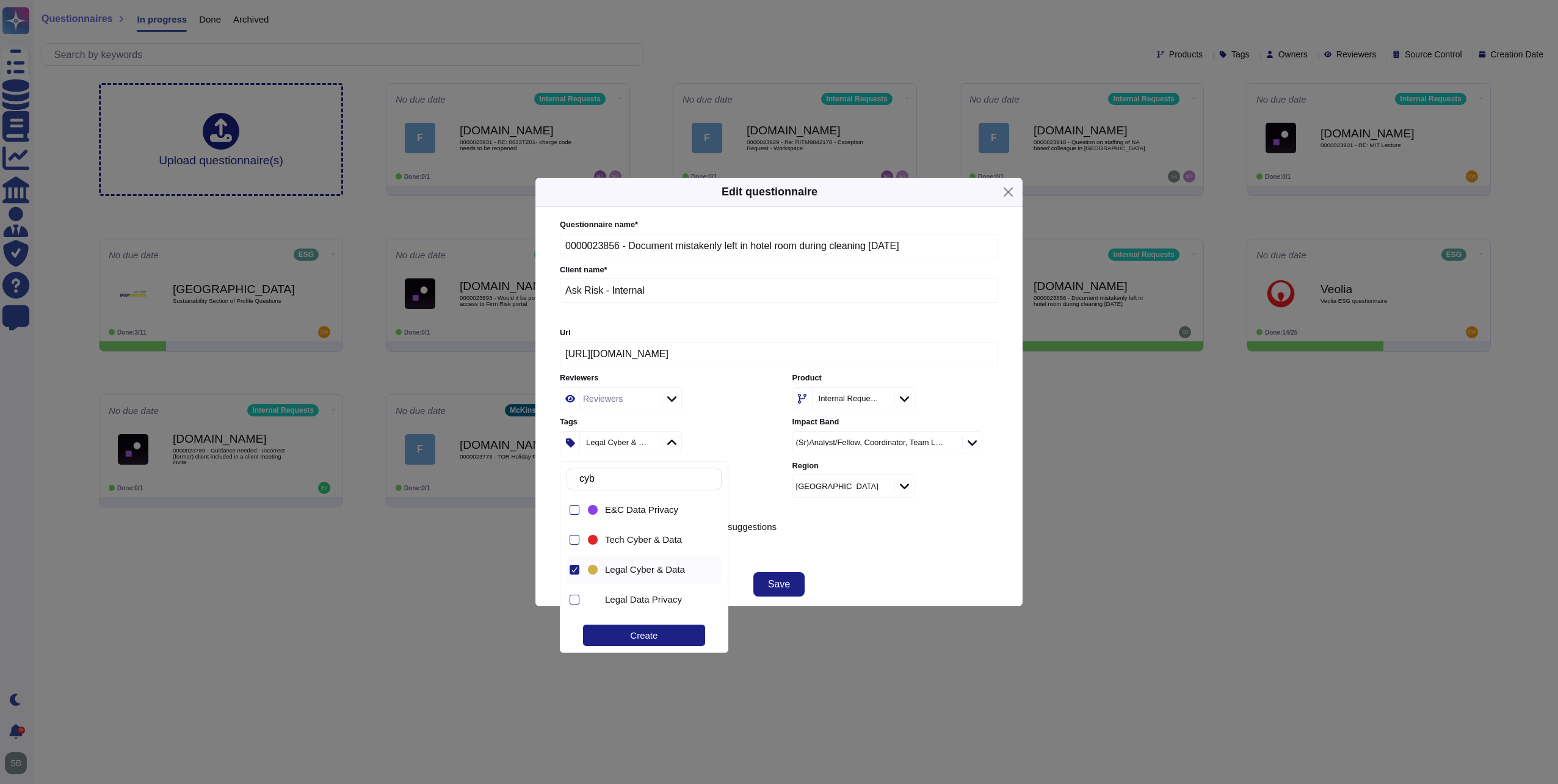
type input "c"
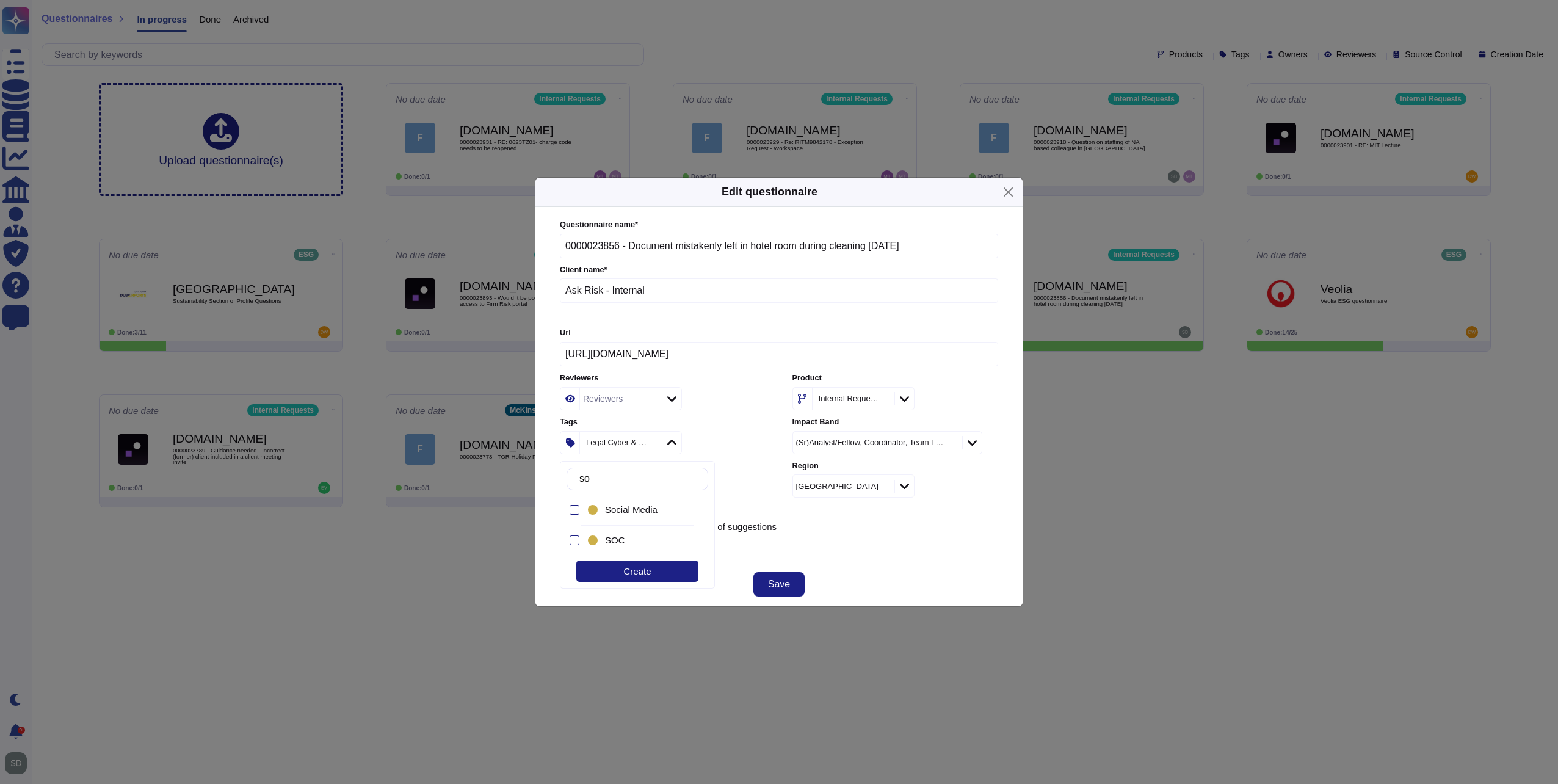
type input "soc"
click at [572, 542] on div at bounding box center [574, 540] width 10 height 10
click at [854, 526] on div "Use this questionnaire as a source of suggestions" at bounding box center [779, 526] width 439 height 10
click at [780, 580] on span "Save" at bounding box center [779, 584] width 22 height 10
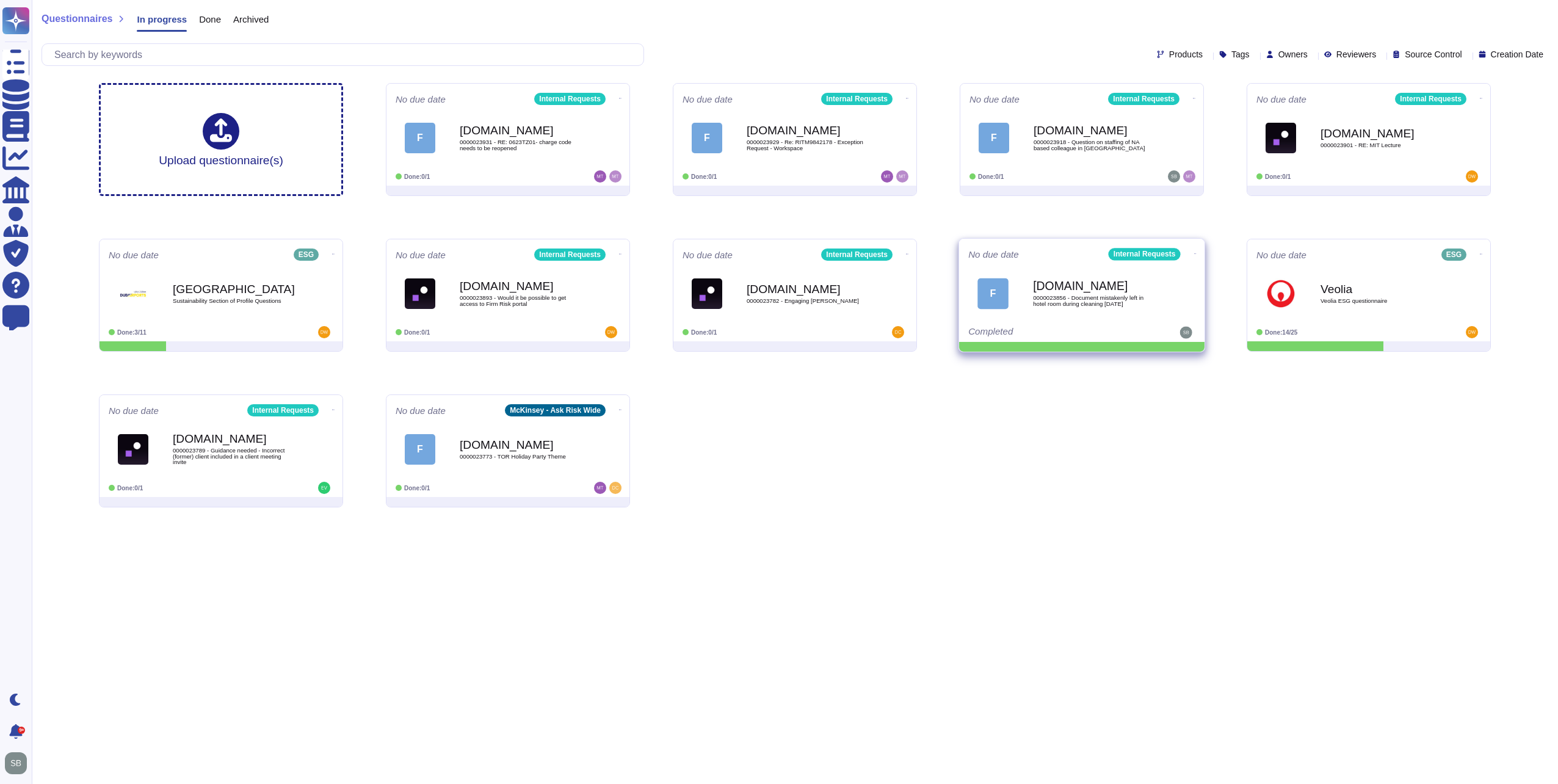
click at [1194, 252] on icon at bounding box center [1196, 253] width 3 height 3
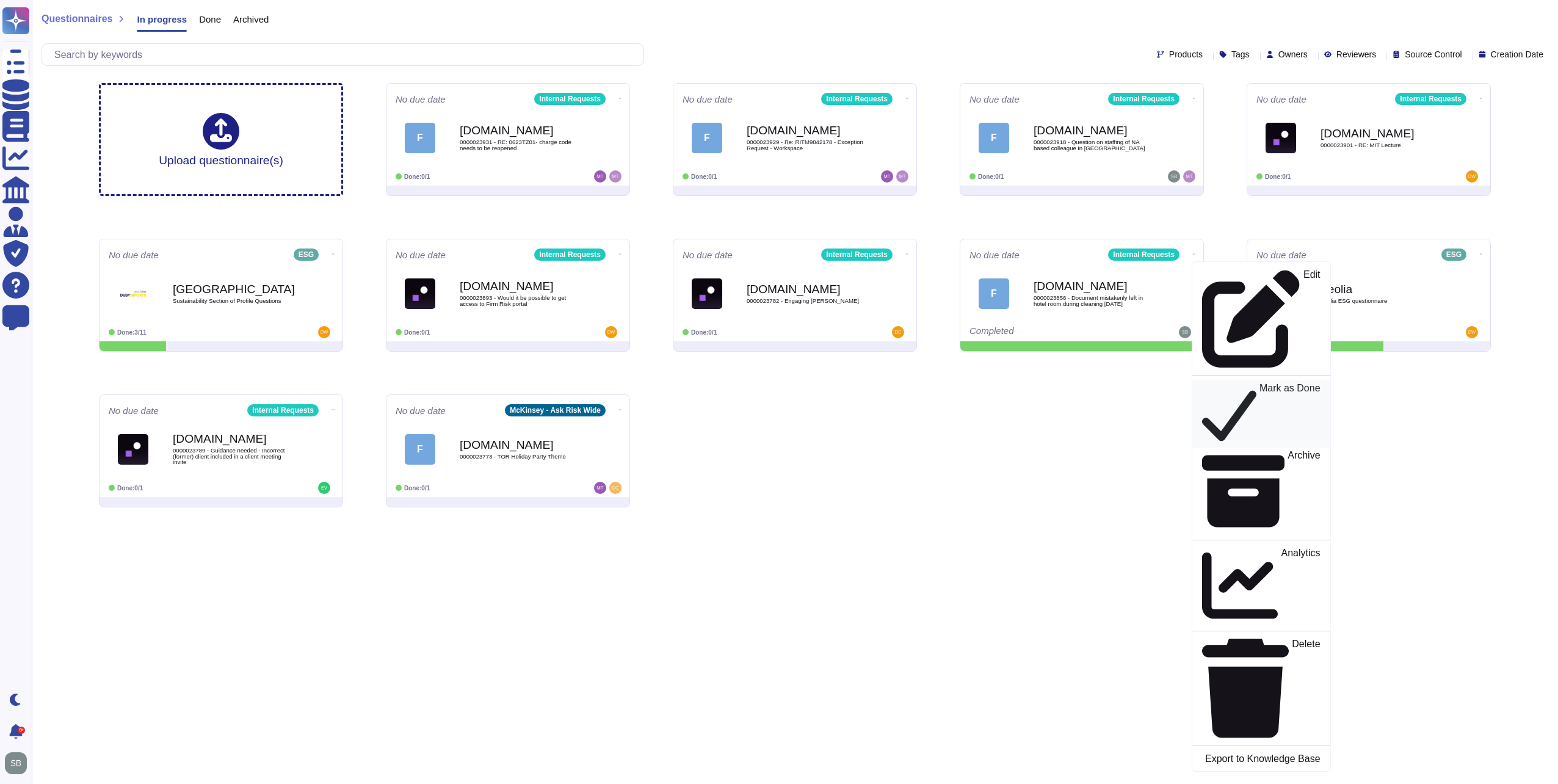
click at [1259, 383] on p "Mark as Done" at bounding box center [1290, 414] width 61 height 62
